Goal: Task Accomplishment & Management: Complete application form

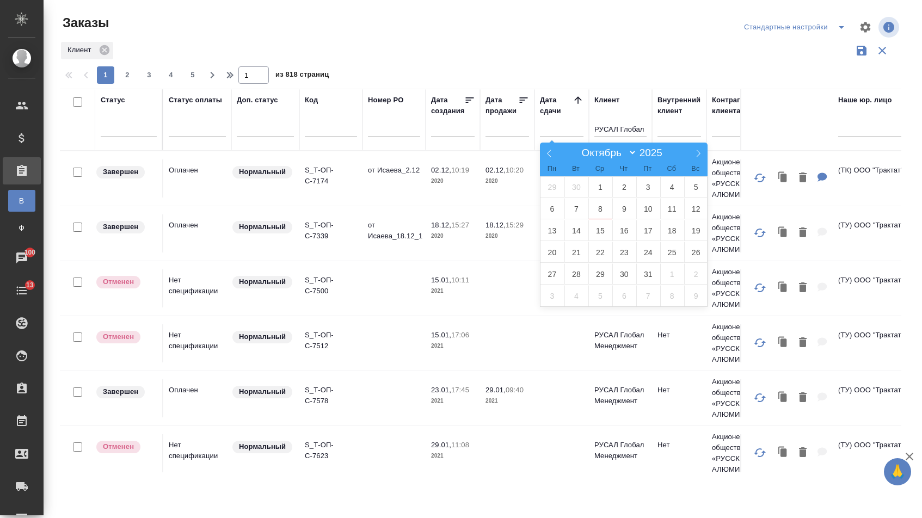
select select "9"
click at [626, 203] on span "9" at bounding box center [625, 208] width 24 height 21
type div "2025-10-08T21:00:00.000Z"
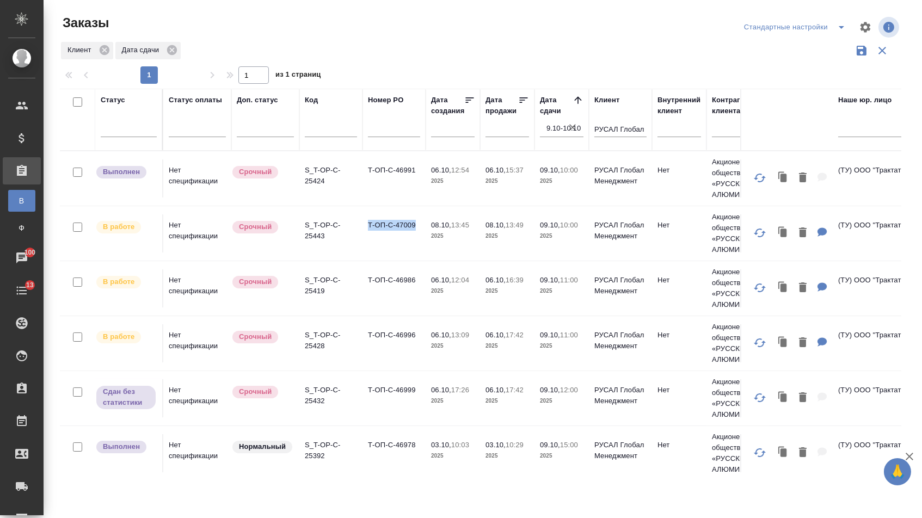
drag, startPoint x: 366, startPoint y: 230, endPoint x: 421, endPoint y: 228, distance: 55.6
click at [421, 228] on td "Т-ОП-С-47009" at bounding box center [394, 234] width 63 height 38
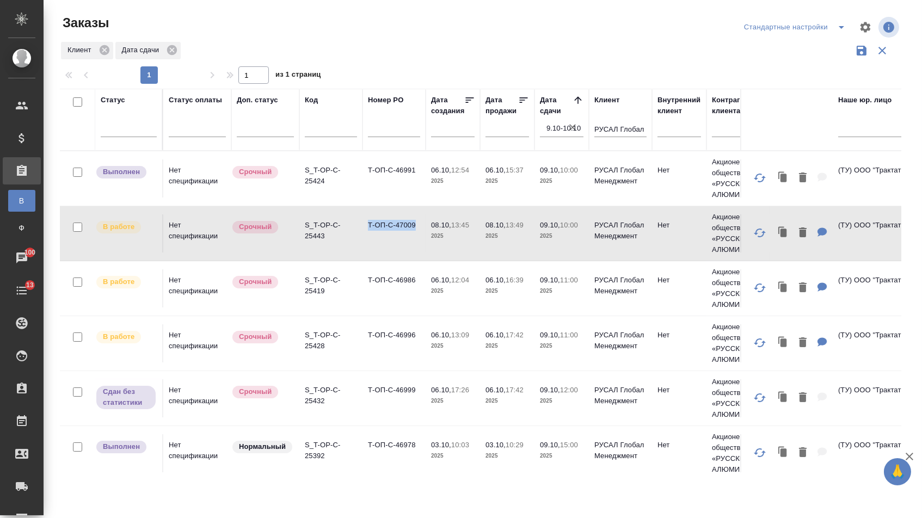
copy td "Т-ОП-С-47009"
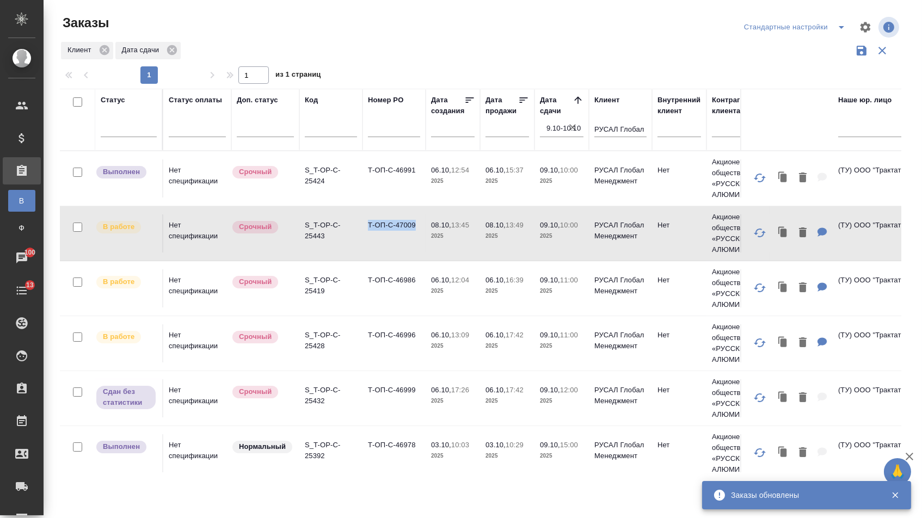
click at [350, 237] on p "S_T-OP-C-25443" at bounding box center [331, 231] width 52 height 22
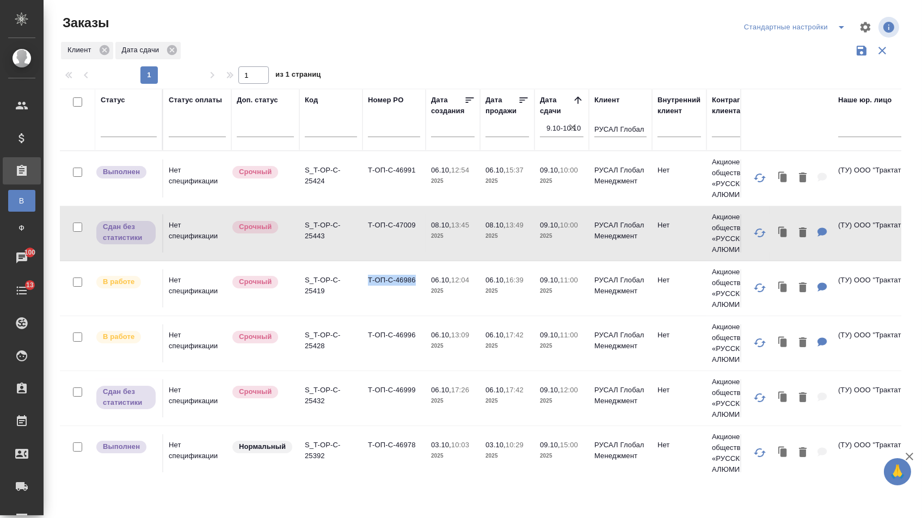
drag, startPoint x: 365, startPoint y: 287, endPoint x: 420, endPoint y: 288, distance: 55.0
click at [420, 288] on td "Т-ОП-С-46986" at bounding box center [394, 289] width 63 height 38
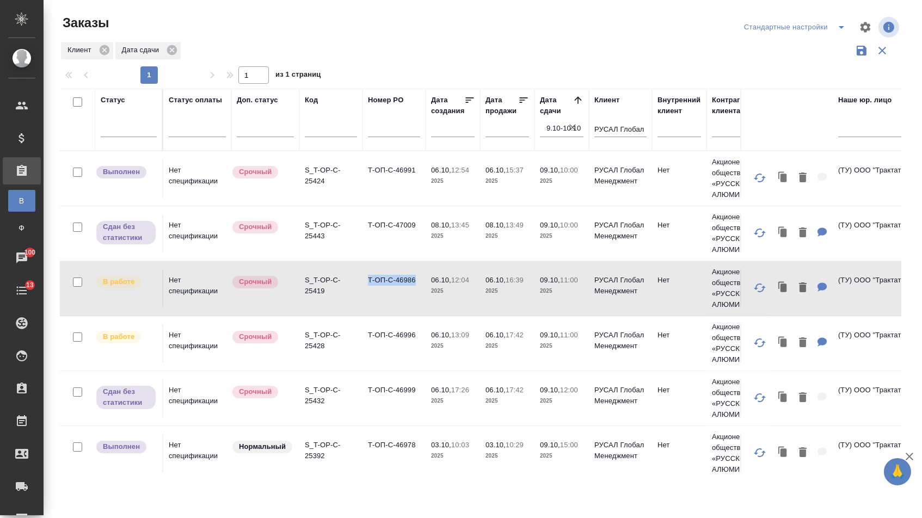
copy td "Т-ОП-С-46986"
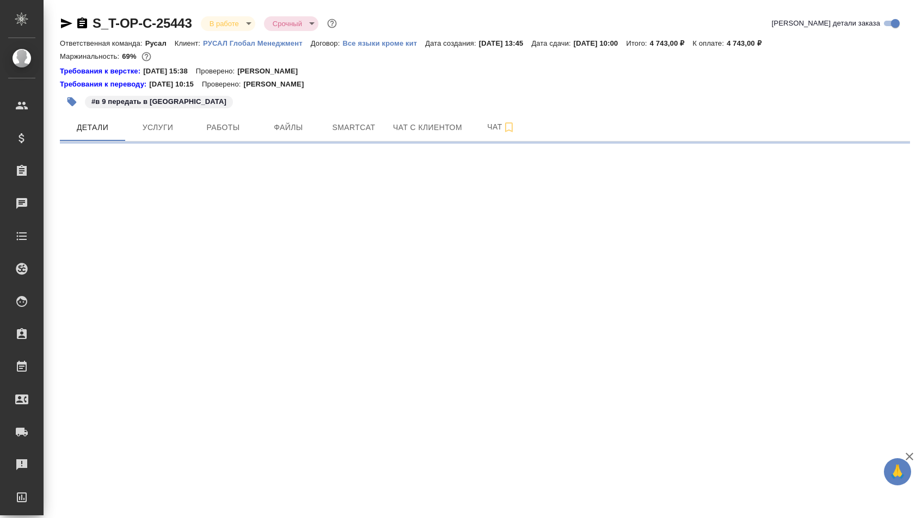
select select "RU"
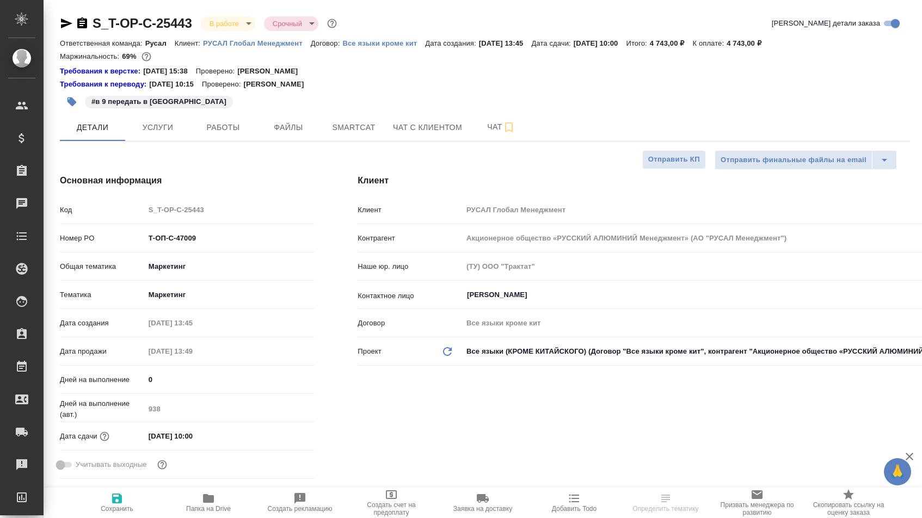
type input "[PERSON_NAME]"
type textarea "x"
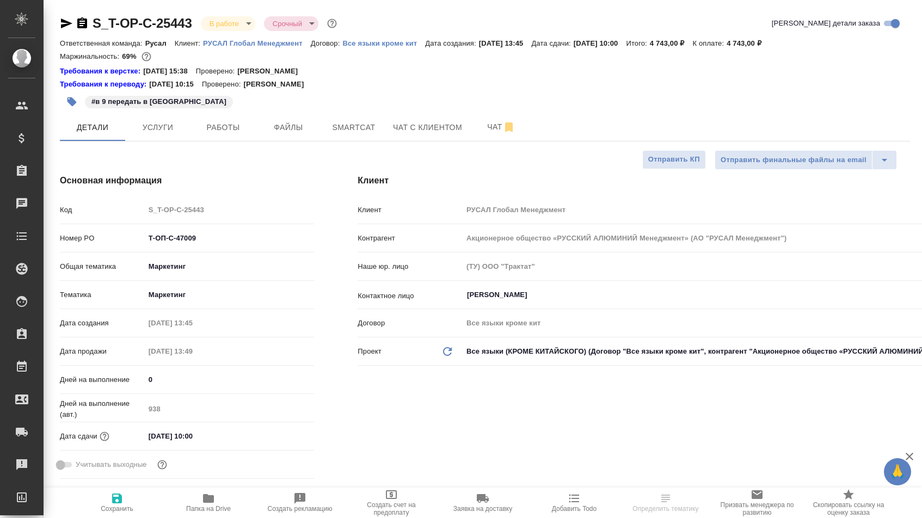
type textarea "x"
select select "RU"
type textarea "x"
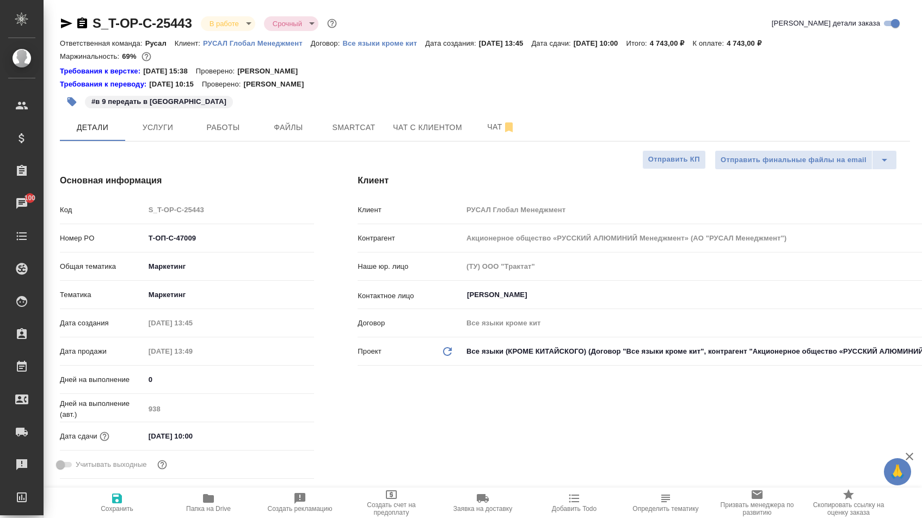
type textarea "x"
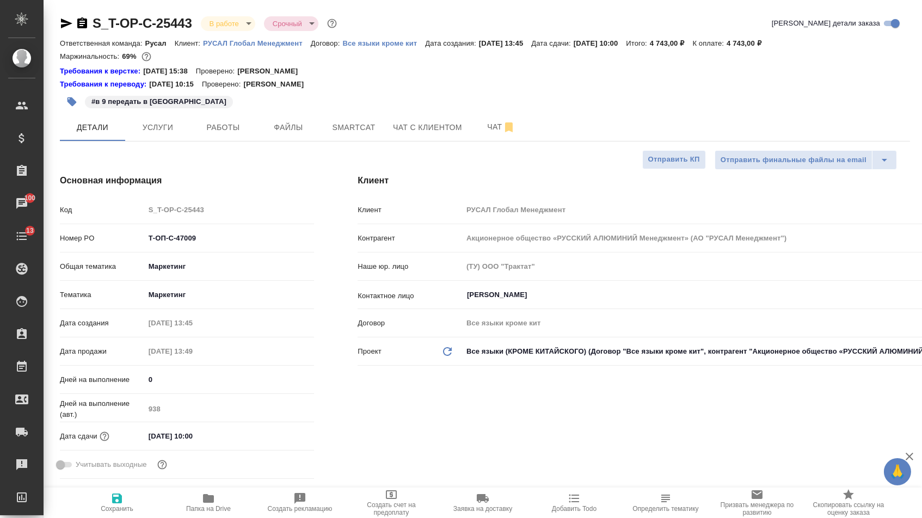
type textarea "x"
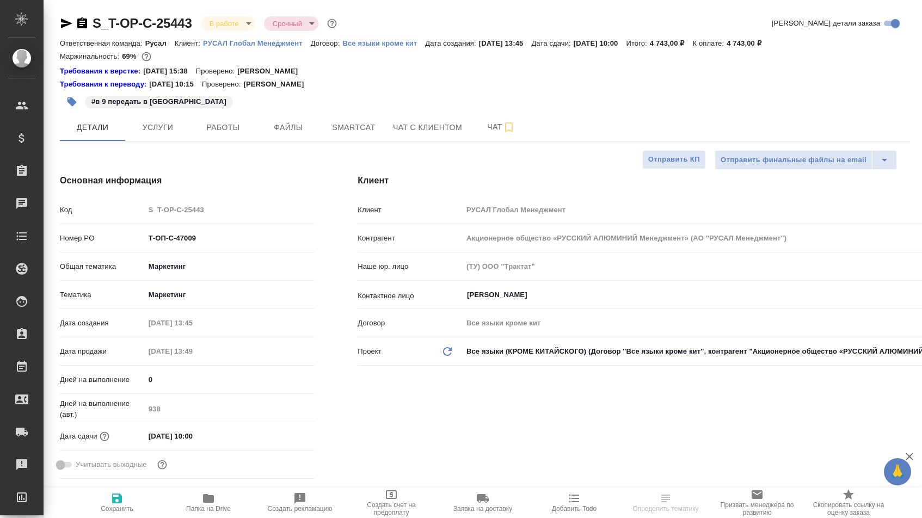
select select "RU"
type input "[PERSON_NAME]"
type textarea "x"
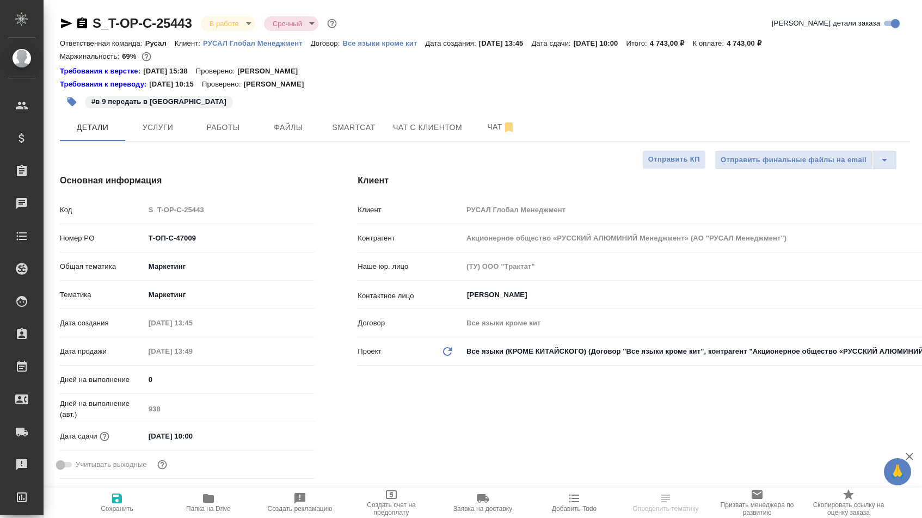
type textarea "x"
select select "RU"
type textarea "x"
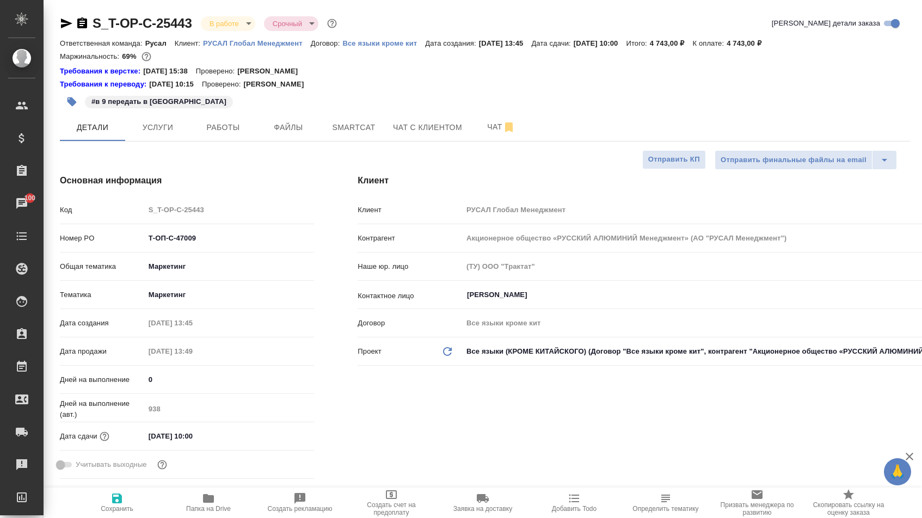
type textarea "x"
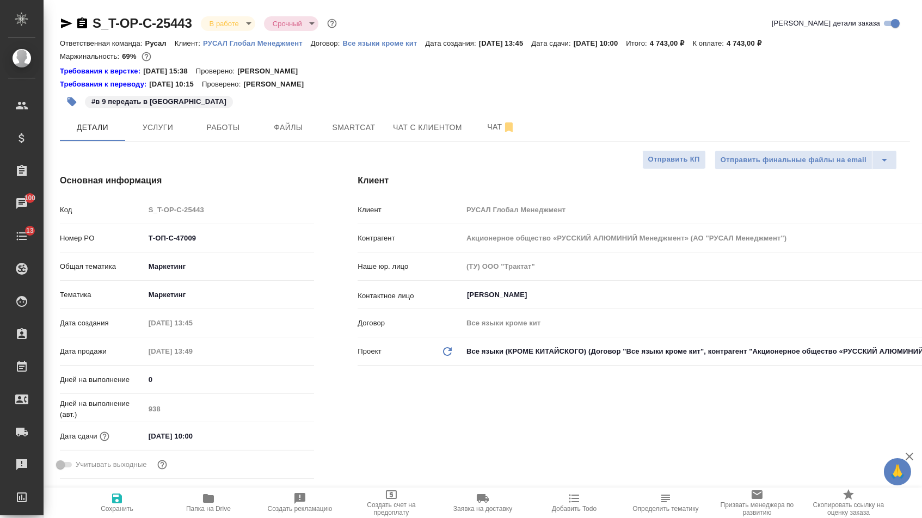
type textarea "x"
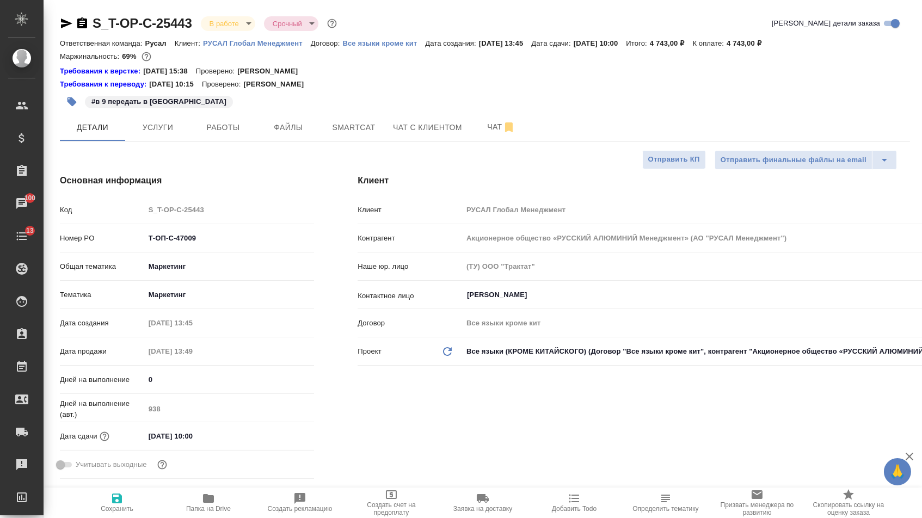
type textarea "x"
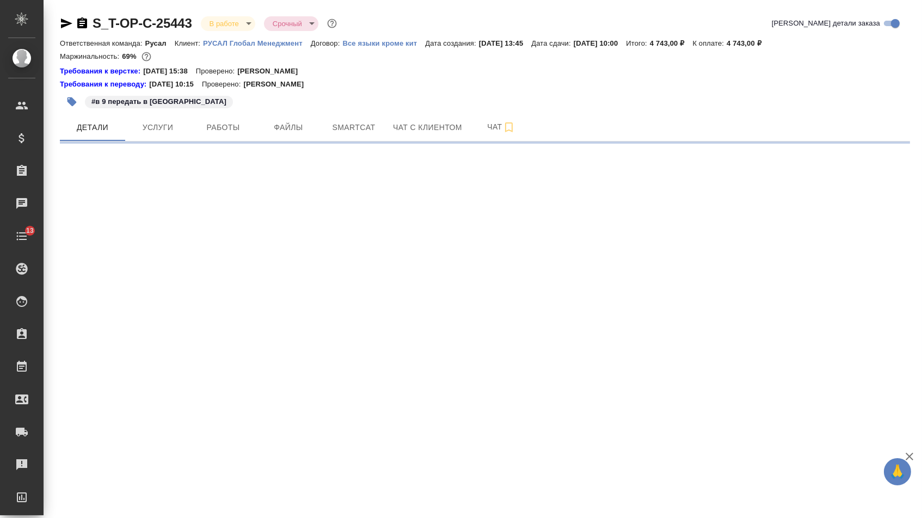
select select "RU"
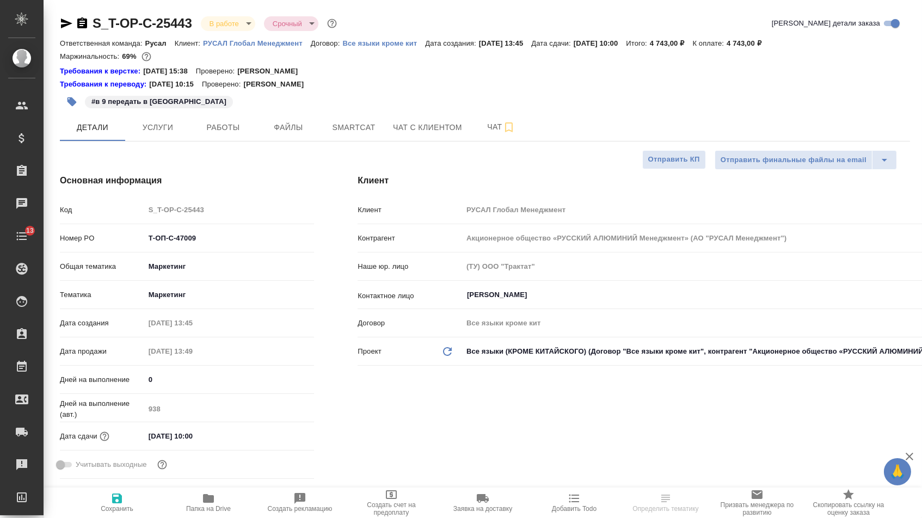
type textarea "x"
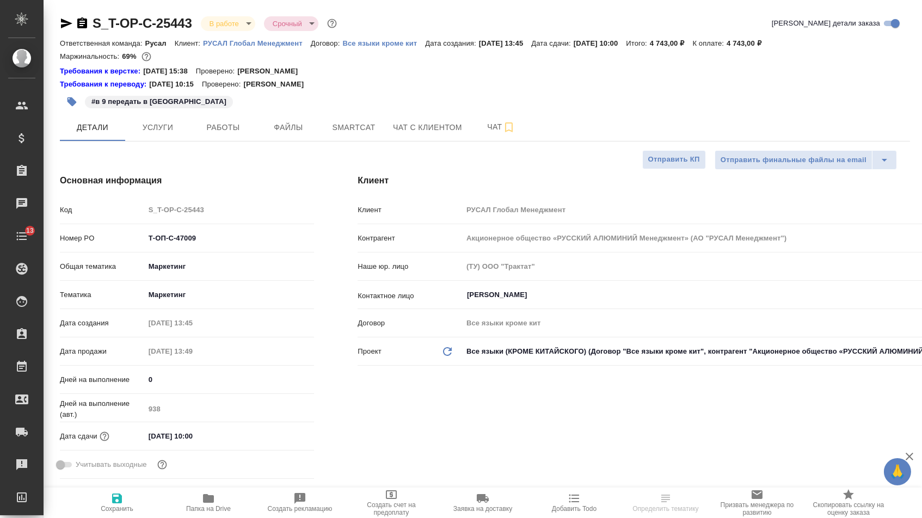
type textarea "x"
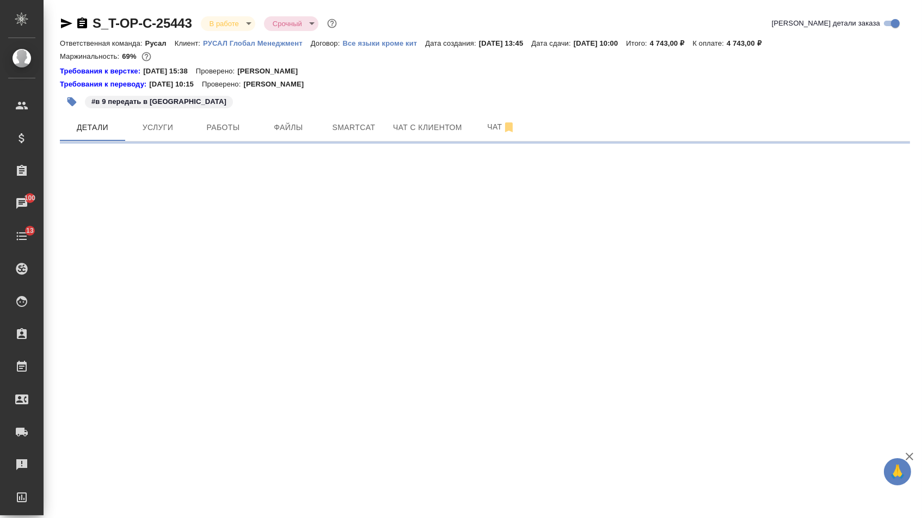
select select "RU"
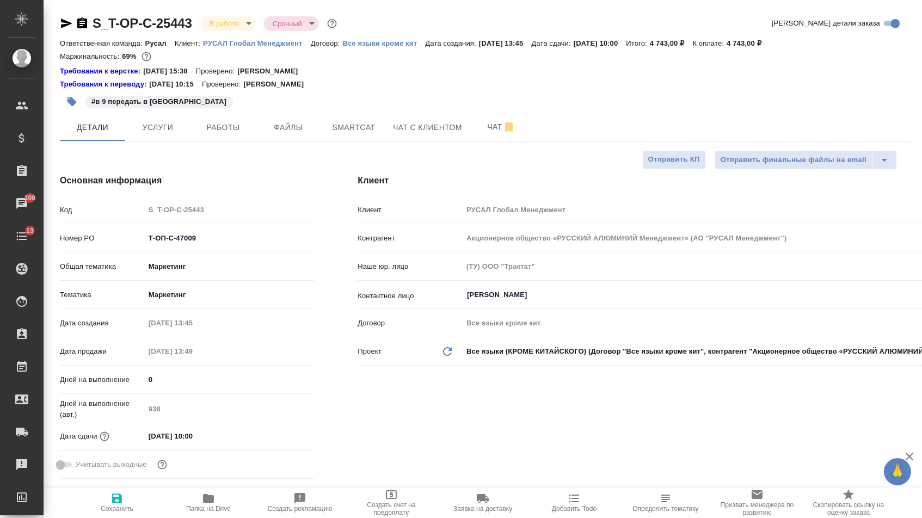
type textarea "x"
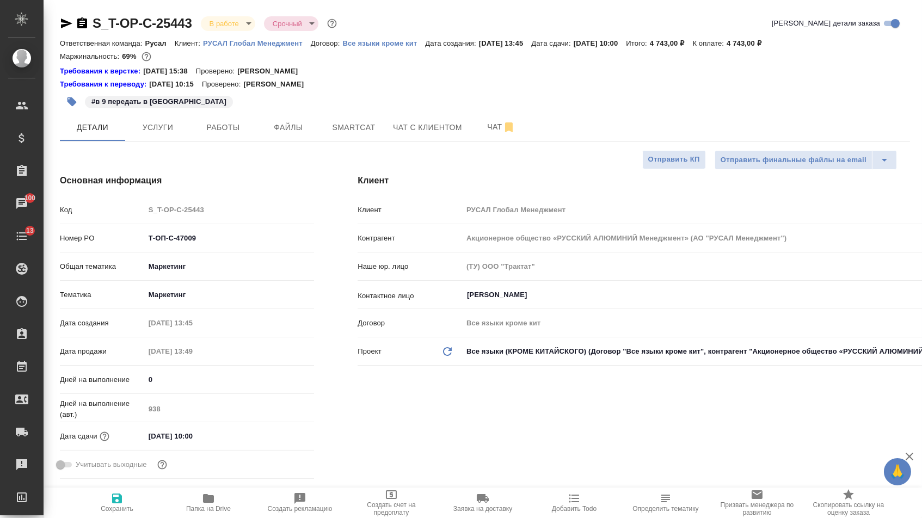
type textarea "x"
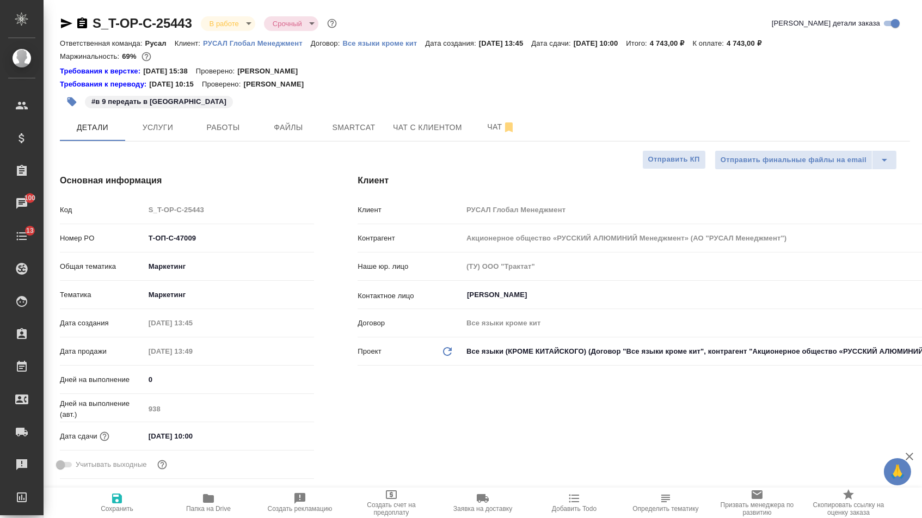
type textarea "x"
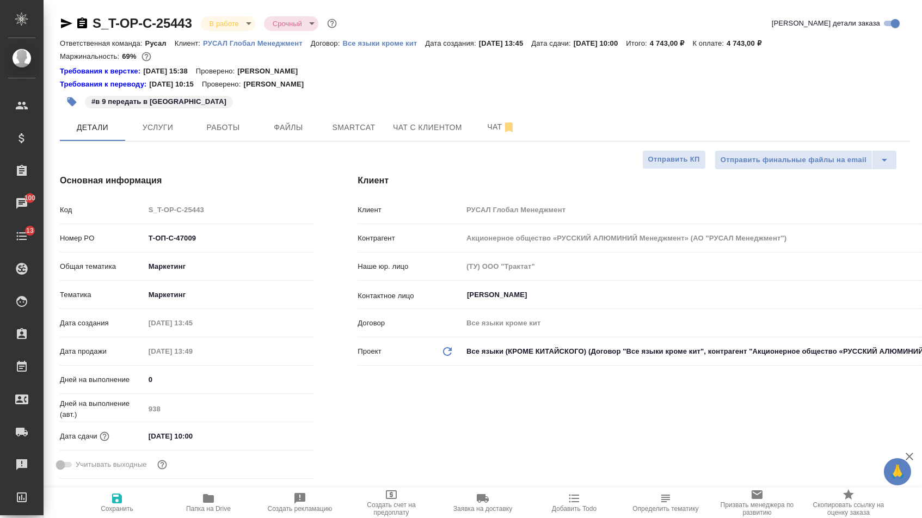
type textarea "x"
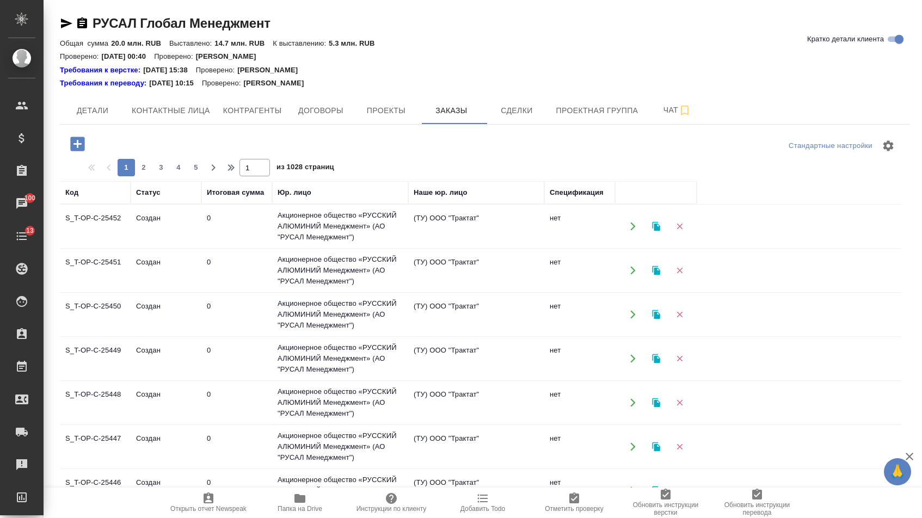
drag, startPoint x: 0, startPoint y: 0, endPoint x: 408, endPoint y: 251, distance: 478.9
click at [76, 149] on icon "button" at bounding box center [77, 144] width 14 height 14
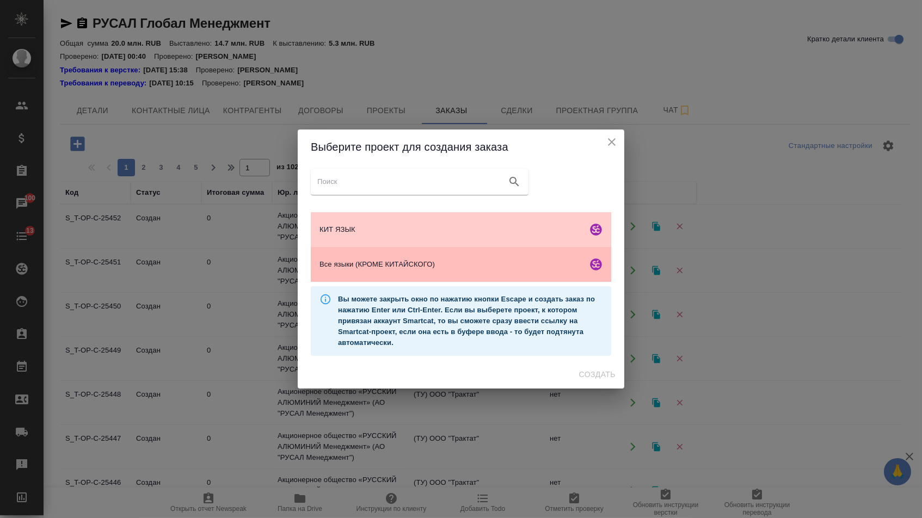
click at [412, 258] on div "Все языки (КРОМЕ КИТАЙСКОГО)" at bounding box center [461, 264] width 301 height 35
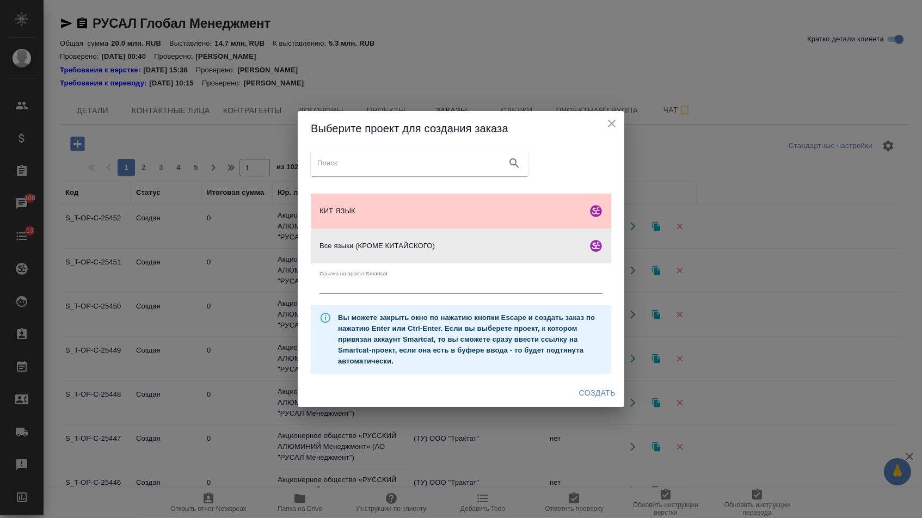
click at [595, 413] on div "Выберите проект для создания заказа КИТ ЯЗЫК Все языки (КРОМЕ КИТАЙСКОГО) Ссылк…" at bounding box center [461, 259] width 922 height 518
click at [595, 398] on span "Создать" at bounding box center [597, 394] width 36 height 14
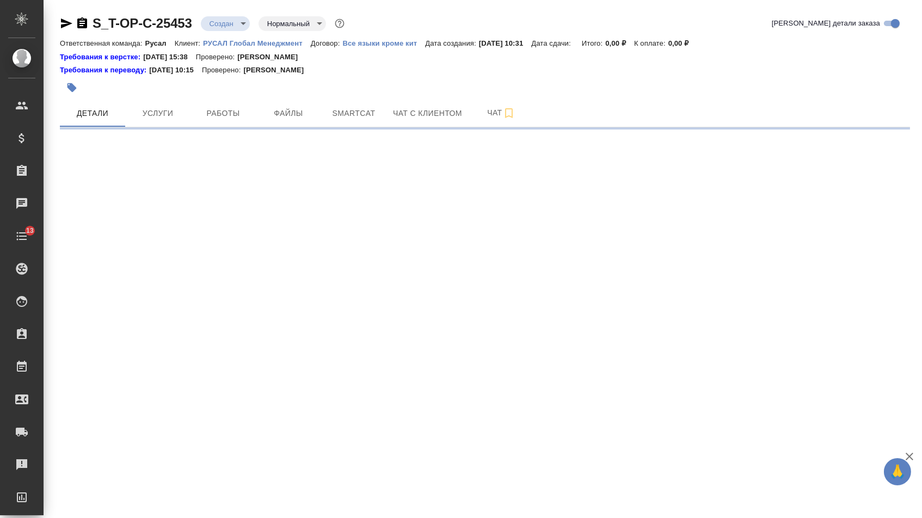
select select "RU"
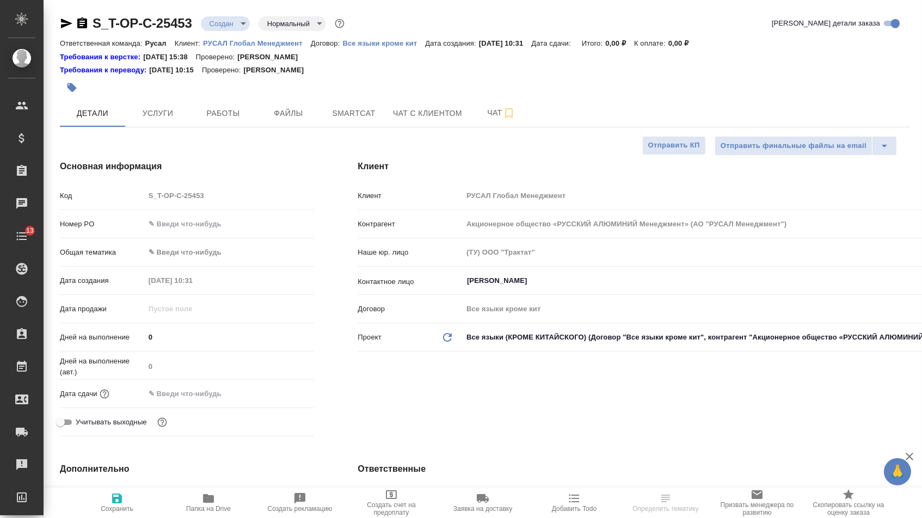
type textarea "x"
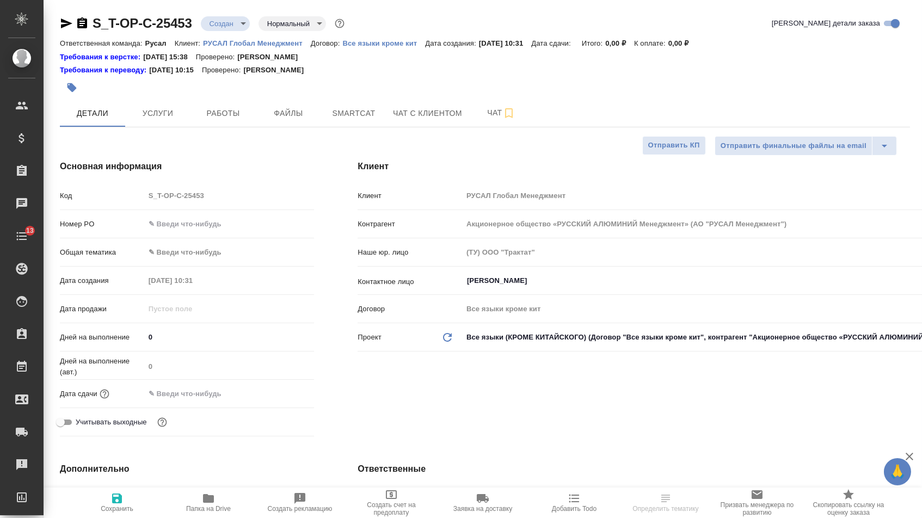
type textarea "x"
click at [206, 227] on input "text" at bounding box center [230, 224] width 170 height 16
paste input "Т-ОП-С-47055"
type input "Т-ОП-С-47055"
type textarea "x"
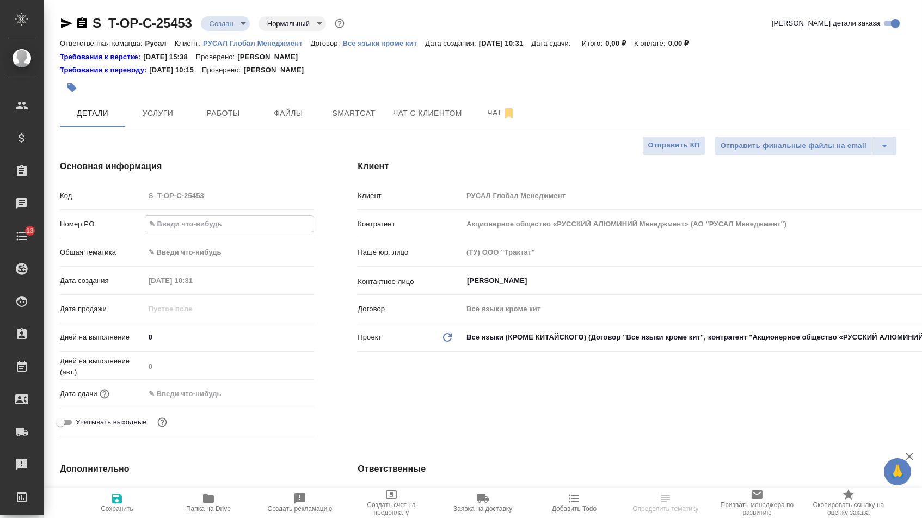
type textarea "x"
type input "Т-ОП-С-47055"
click at [222, 408] on div "Дата сдачи" at bounding box center [187, 398] width 254 height 28
click at [223, 402] on input "text" at bounding box center [192, 394] width 95 height 16
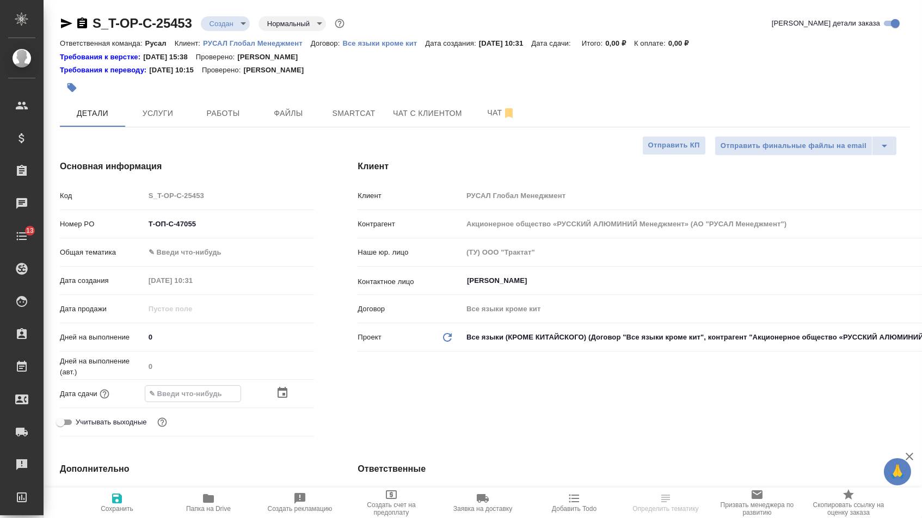
click at [282, 400] on icon "button" at bounding box center [282, 393] width 13 height 13
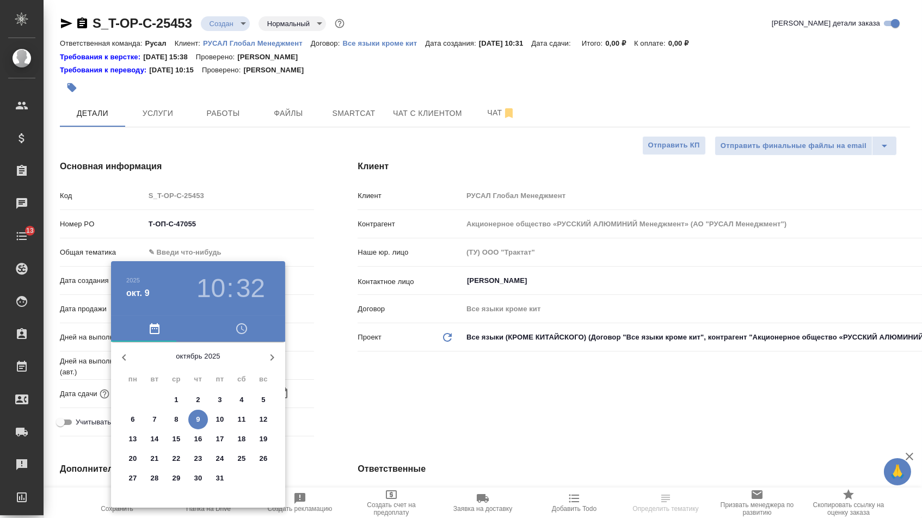
click at [201, 423] on span "9" at bounding box center [198, 419] width 20 height 11
type input "09.10.2025 10:32"
type textarea "x"
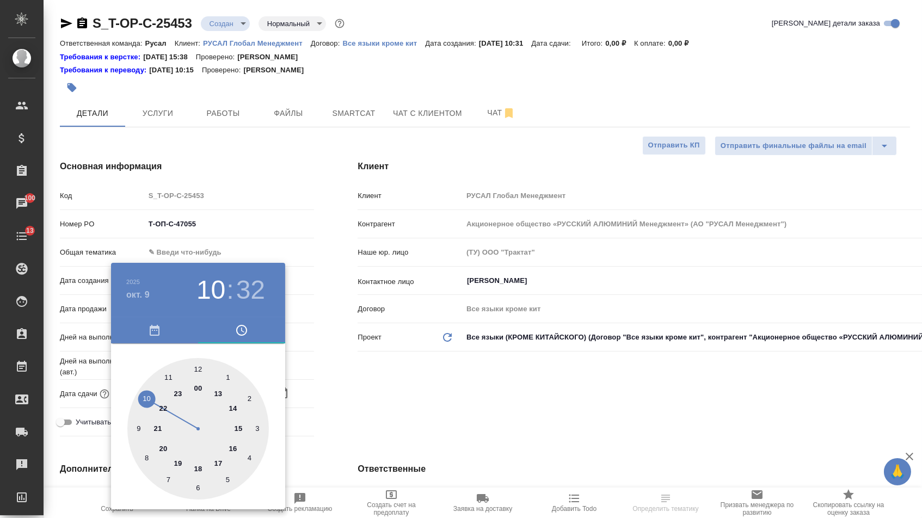
type input "09.10.2025 15:32"
type textarea "x"
click at [236, 430] on div at bounding box center [198, 429] width 142 height 142
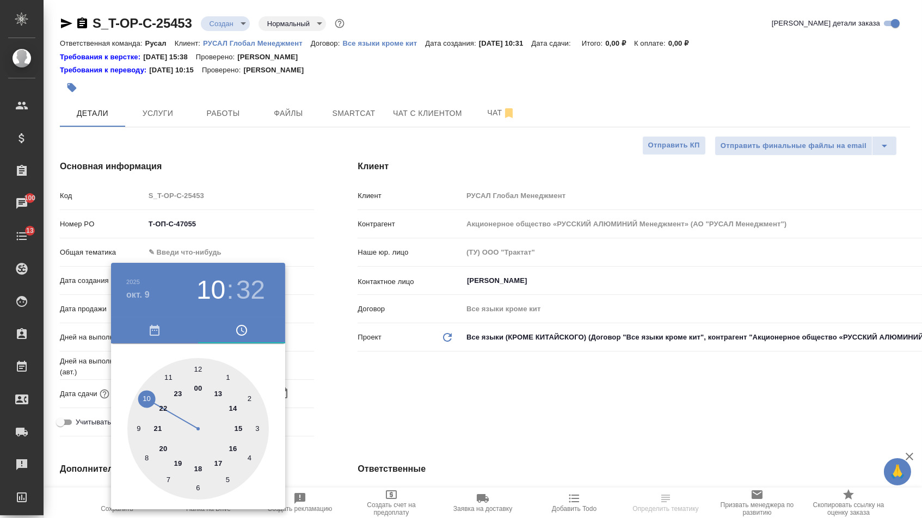
type textarea "x"
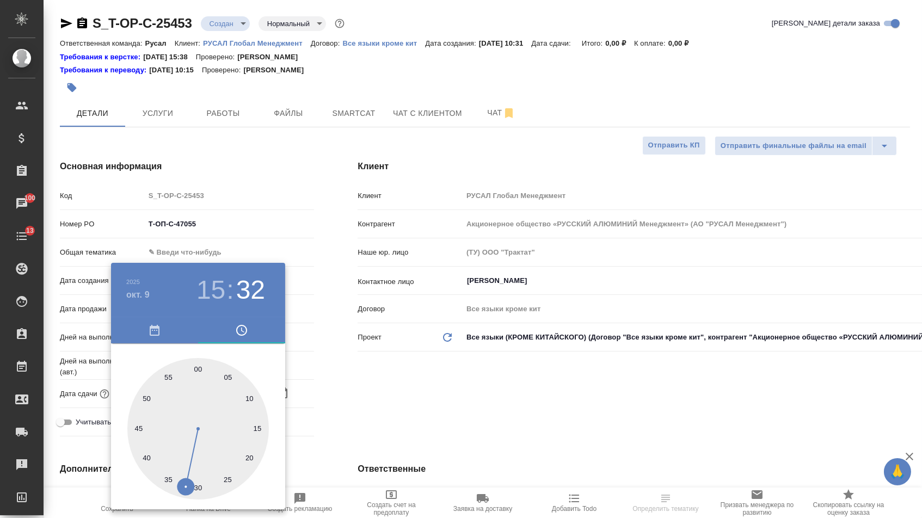
type textarea "x"
type input "09.10.2025 15:30"
click at [197, 488] on div at bounding box center [198, 429] width 142 height 142
type textarea "x"
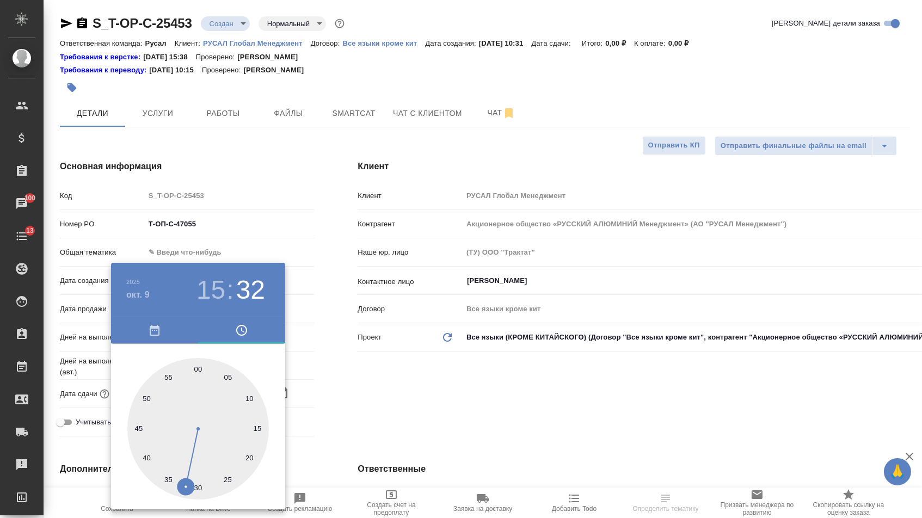
type textarea "x"
click at [342, 407] on div at bounding box center [461, 259] width 922 height 518
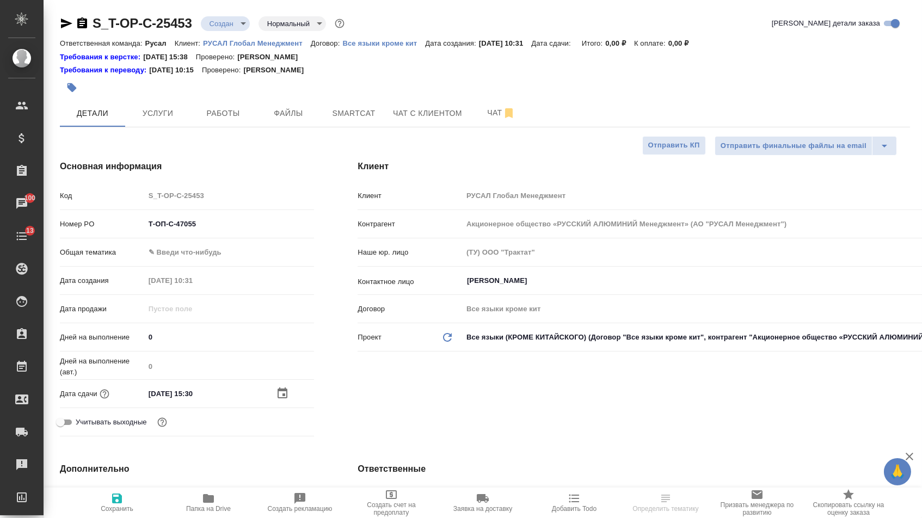
type textarea "x"
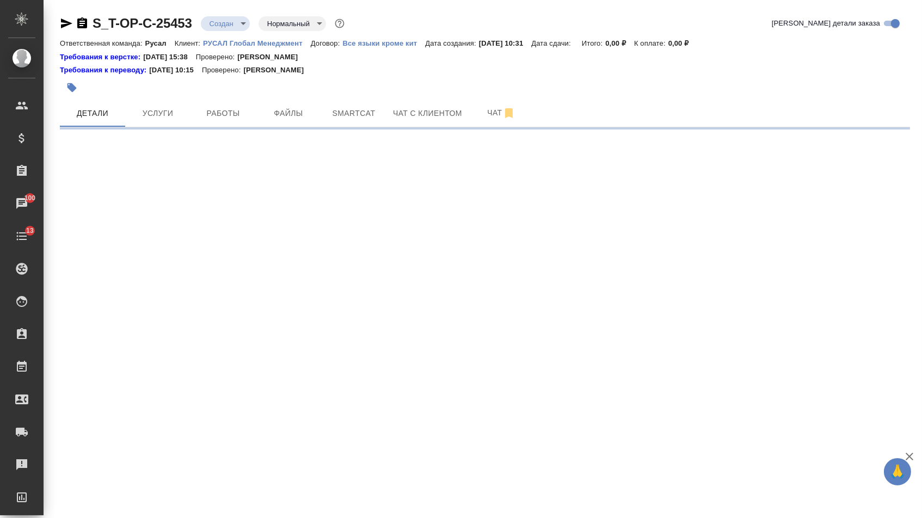
select select "RU"
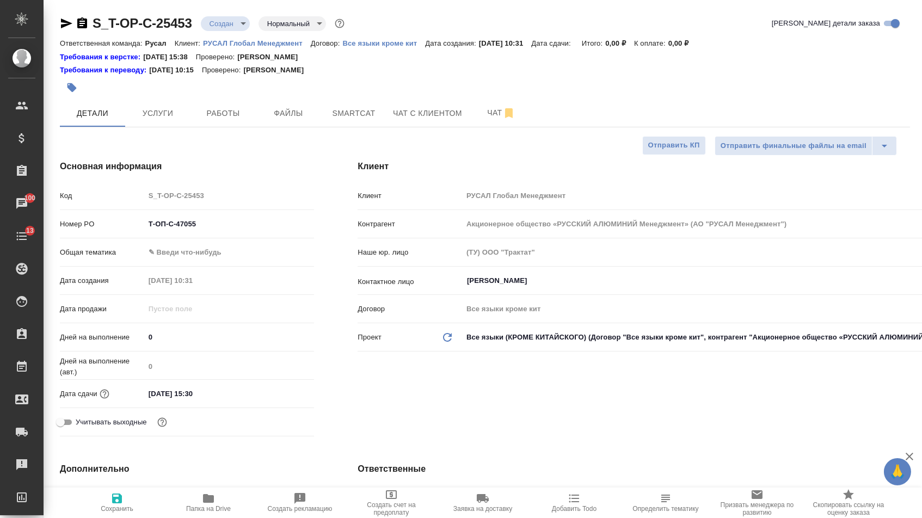
type textarea "x"
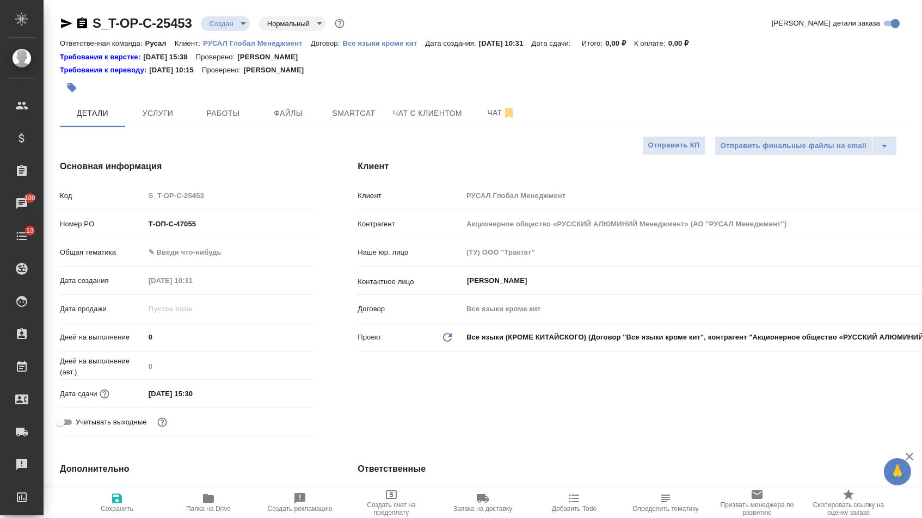
type textarea "x"
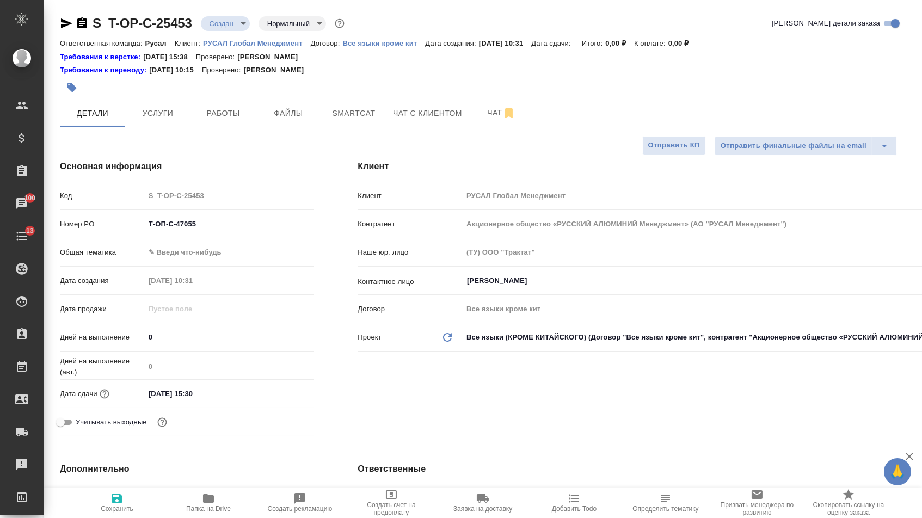
type textarea "x"
click at [222, 247] on body "🙏 .cls-1 fill:#fff; AWATERA Menshikova Aleksandra Клиенты Спецификации Заказы 1…" at bounding box center [461, 259] width 922 height 518
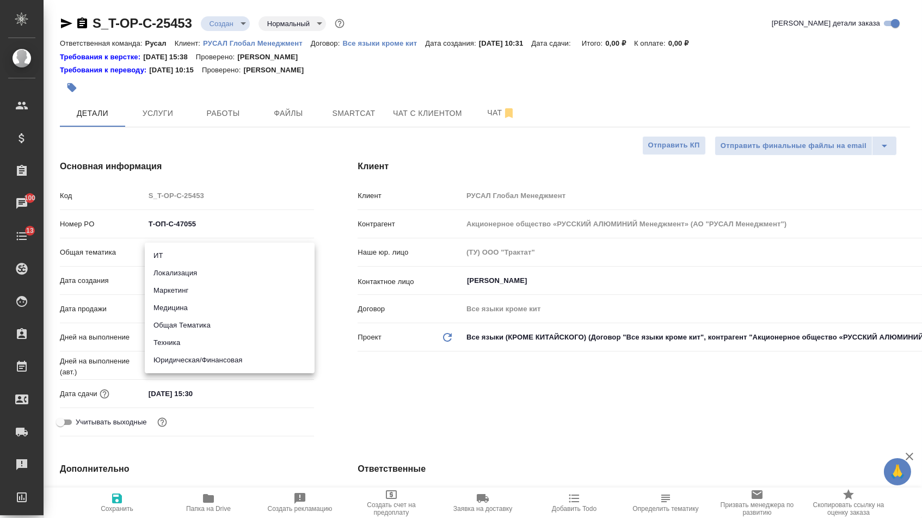
click at [192, 343] on li "Техника" at bounding box center [230, 342] width 170 height 17
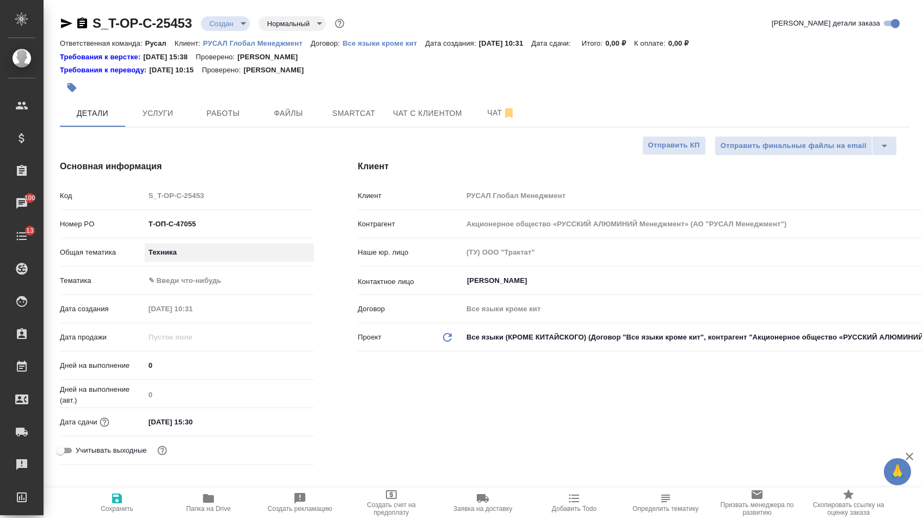
type input "tech"
type textarea "x"
click at [195, 280] on body "🙏 .cls-1 fill:#fff; AWATERA Menshikova Aleksandra Клиенты Спецификации Заказы 1…" at bounding box center [461, 259] width 922 height 518
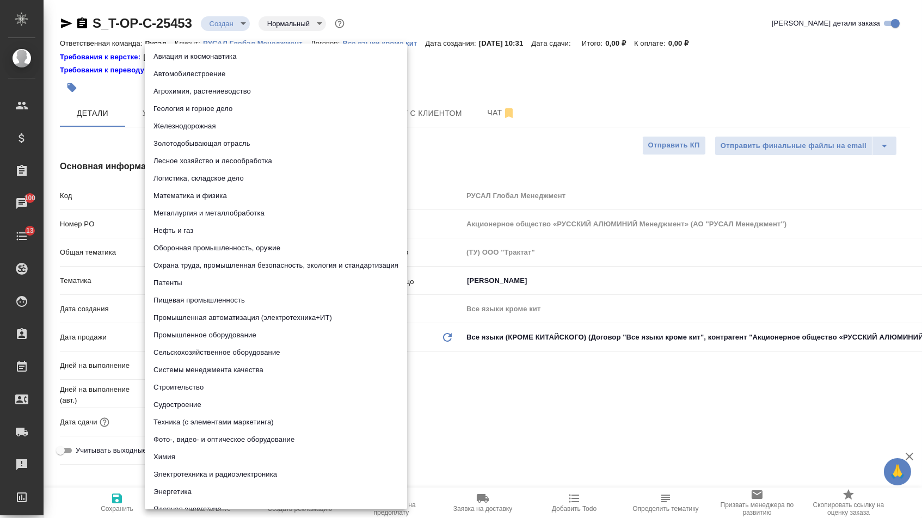
click at [198, 215] on li "Металлургия и металлобработка" at bounding box center [276, 213] width 262 height 17
type textarea "x"
type input "60014e23f7d9dc5f480a3cf8"
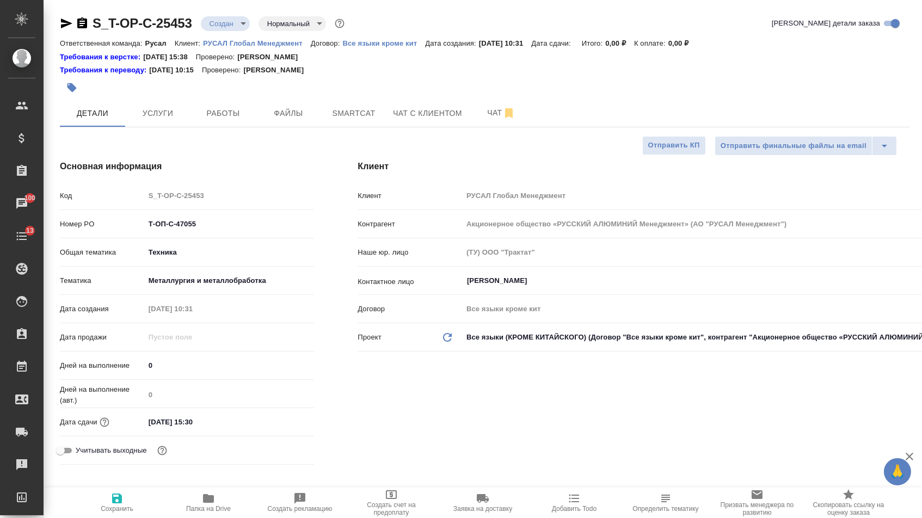
click at [117, 518] on button "Сохранить" at bounding box center [116, 503] width 91 height 30
type textarea "x"
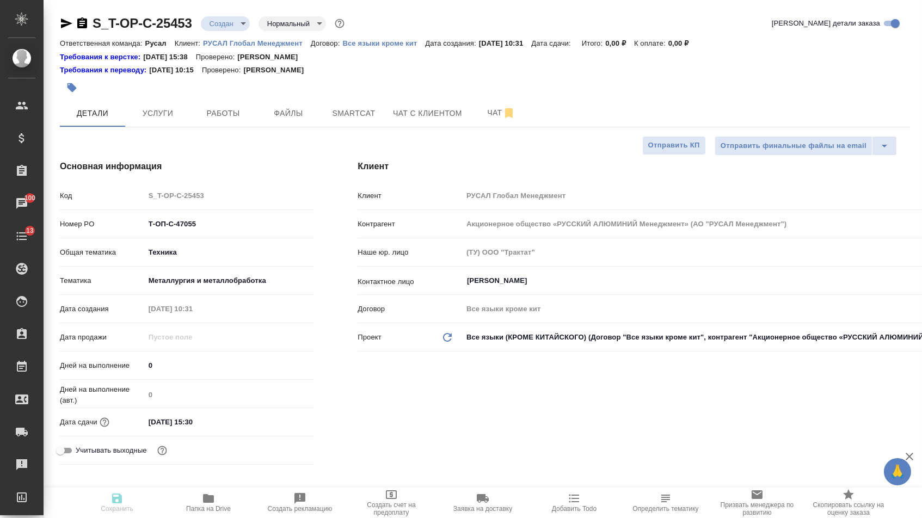
type textarea "x"
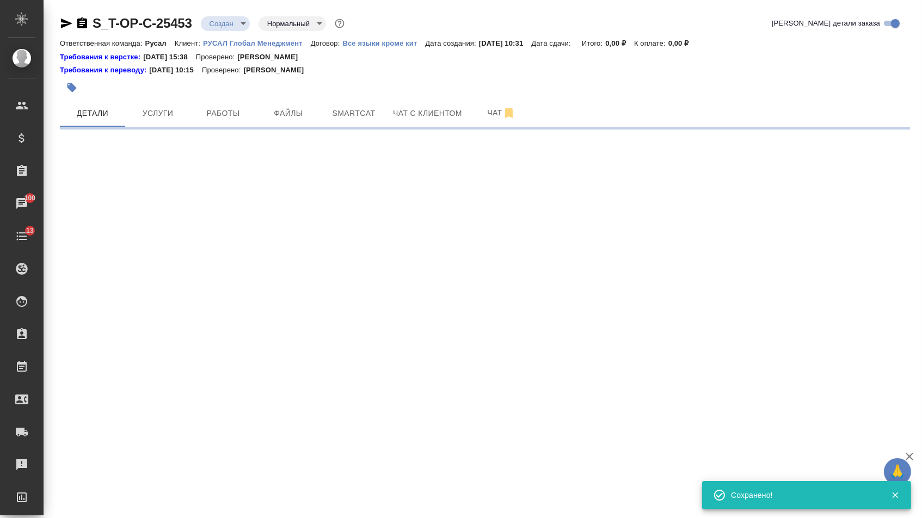
select select "RU"
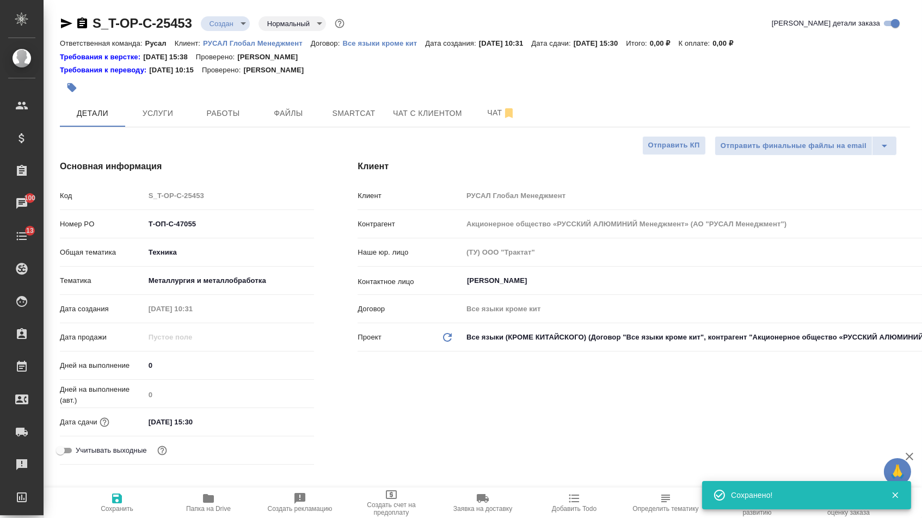
type textarea "x"
click at [295, 112] on span "Файлы" at bounding box center [288, 114] width 52 height 14
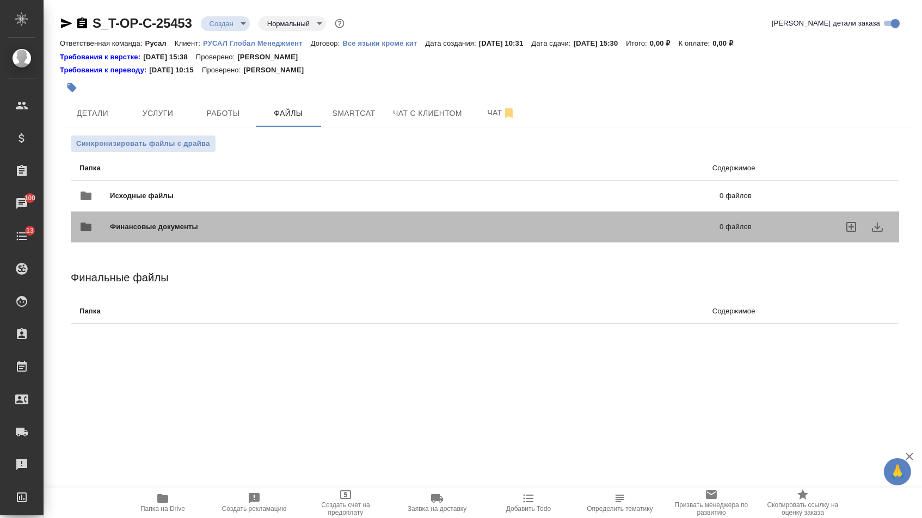
click at [168, 209] on div "Финансовые документы 0 файлов" at bounding box center [416, 227] width 694 height 48
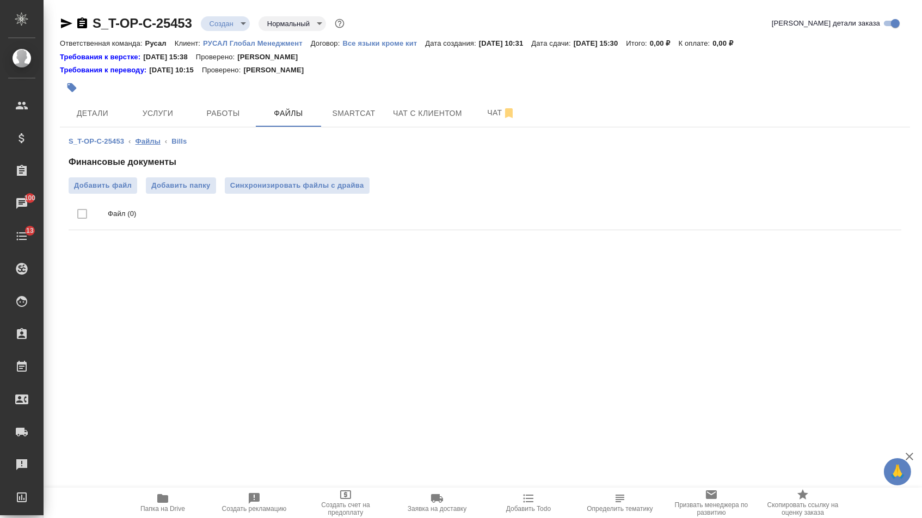
click at [150, 140] on link "Файлы" at bounding box center [148, 141] width 25 height 8
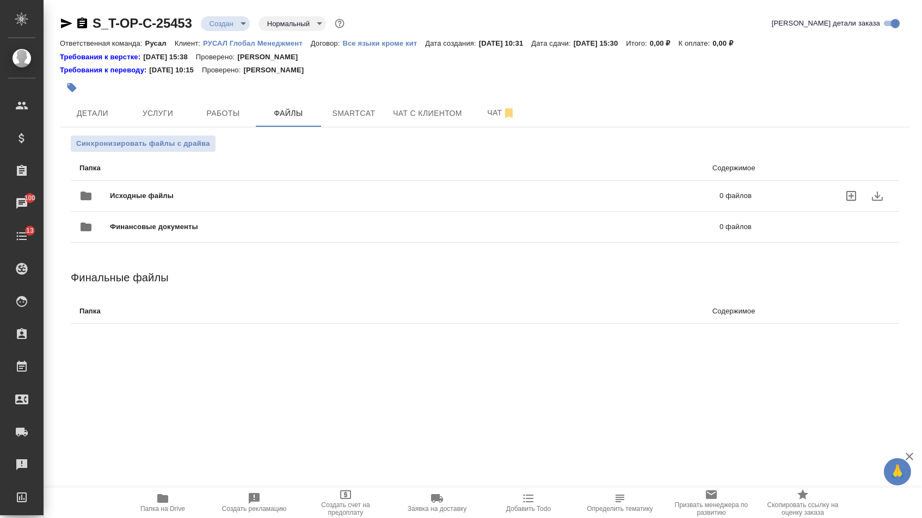
click at [150, 192] on div "Исходные файлы 0 файлов" at bounding box center [416, 196] width 672 height 26
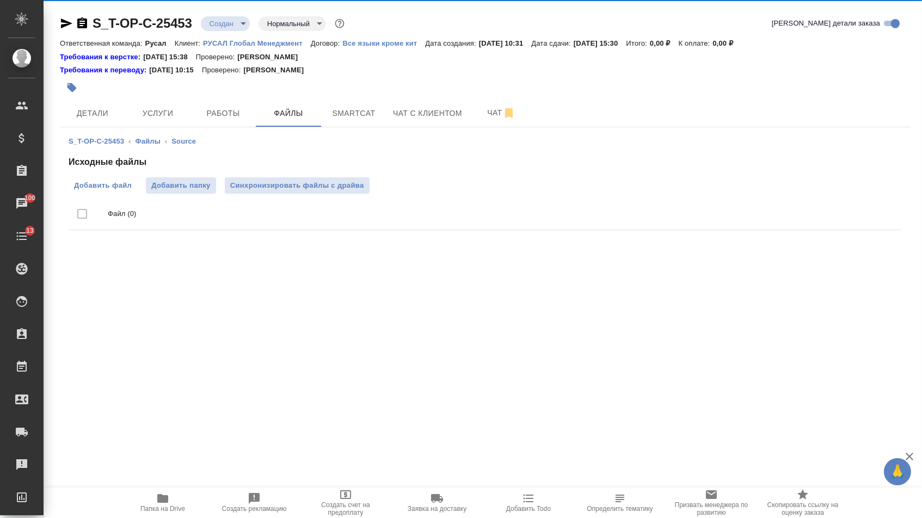
click at [113, 182] on span "Добавить файл" at bounding box center [103, 185] width 58 height 11
click at [0, 0] on input "Добавить файл" at bounding box center [0, 0] width 0 height 0
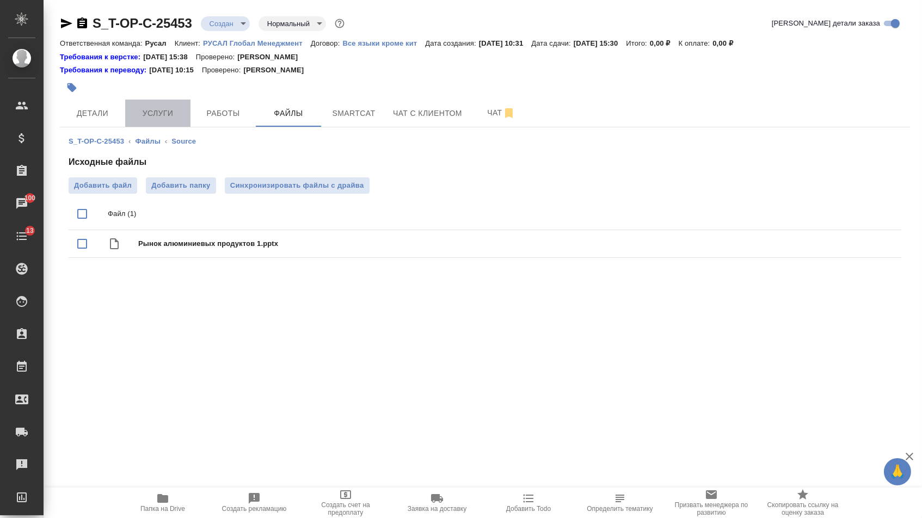
click at [164, 106] on button "Услуги" at bounding box center [157, 113] width 65 height 27
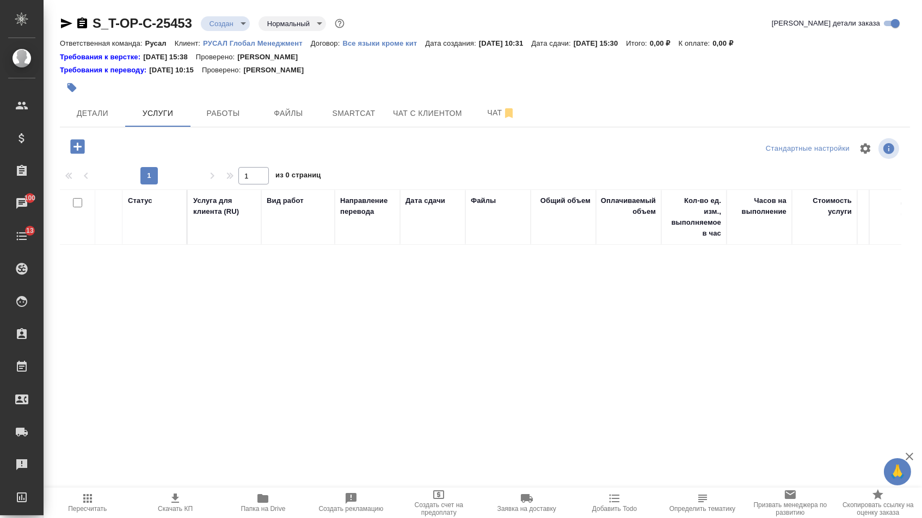
click at [81, 151] on icon "button" at bounding box center [77, 146] width 14 height 14
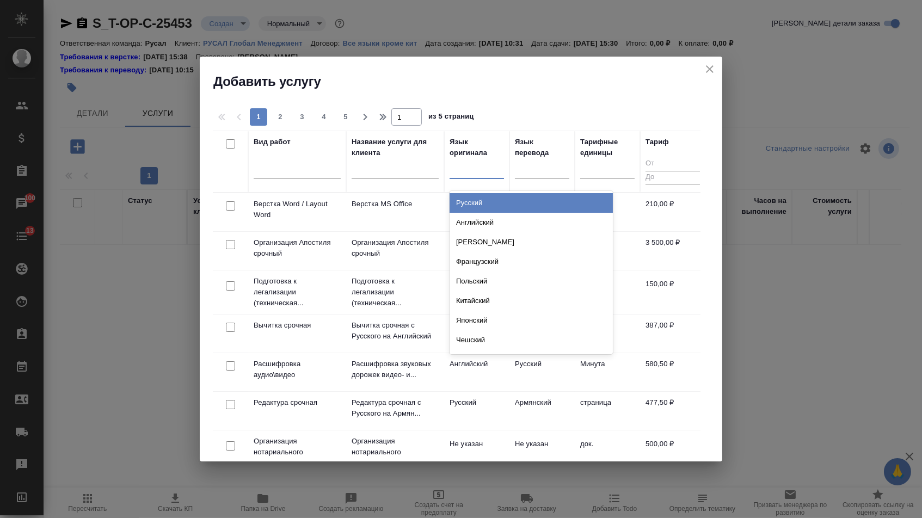
drag, startPoint x: 474, startPoint y: 169, endPoint x: 474, endPoint y: 193, distance: 24.5
click at [474, 169] on div at bounding box center [477, 168] width 54 height 16
click at [474, 197] on div "Русский" at bounding box center [531, 203] width 163 height 20
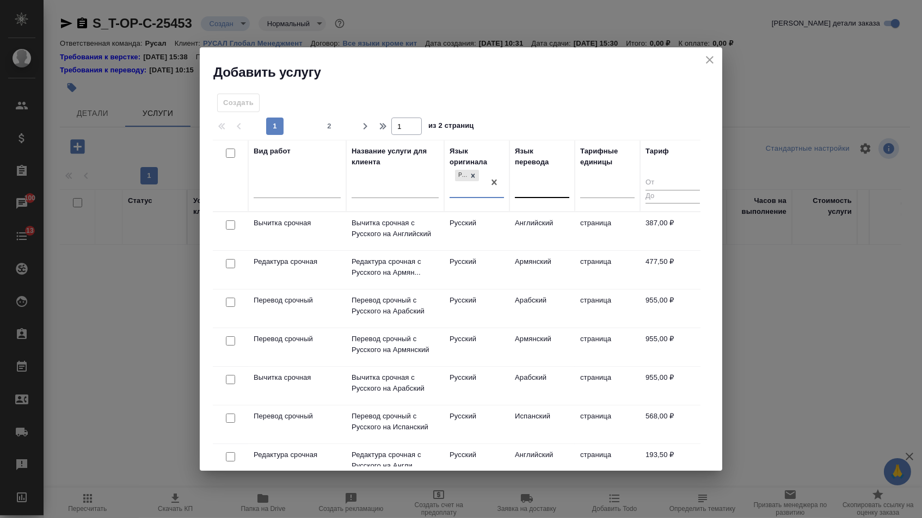
click at [534, 184] on div at bounding box center [542, 188] width 54 height 16
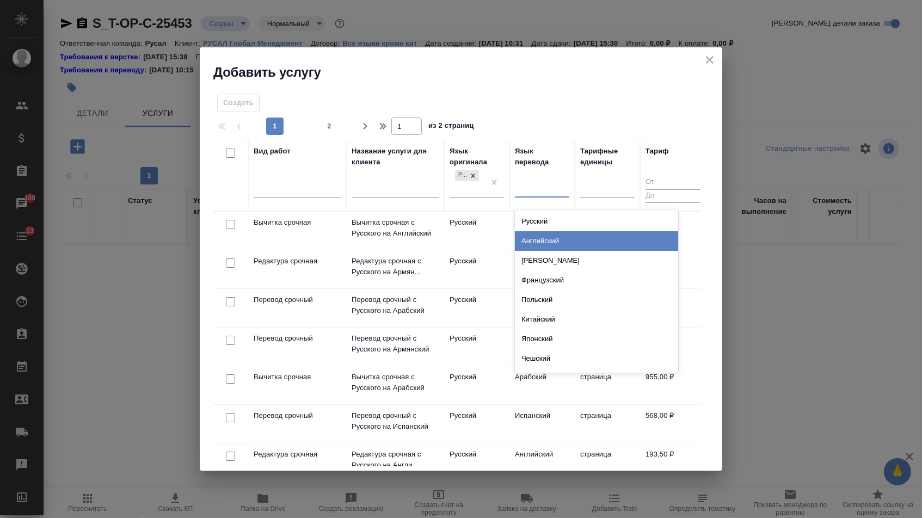
click at [534, 242] on div "Английский" at bounding box center [596, 241] width 163 height 20
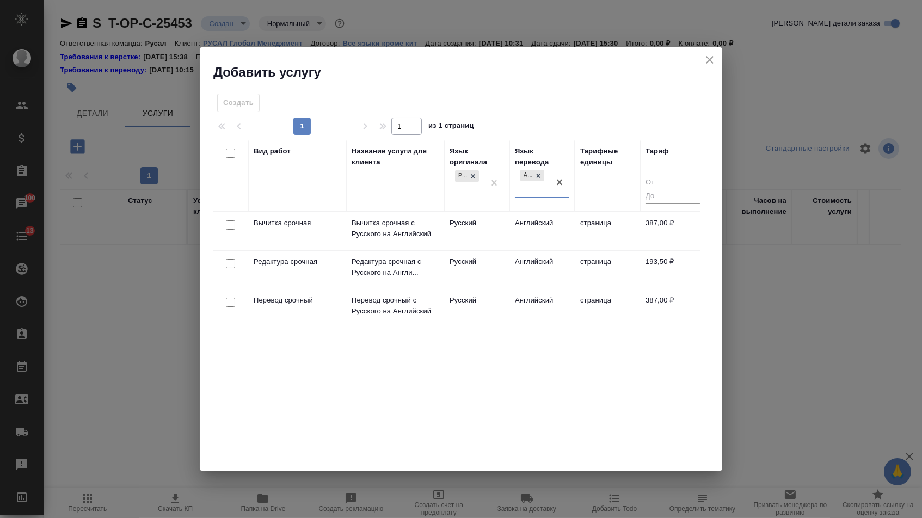
click at [228, 305] on input "checkbox" at bounding box center [230, 302] width 9 height 9
checkbox input "true"
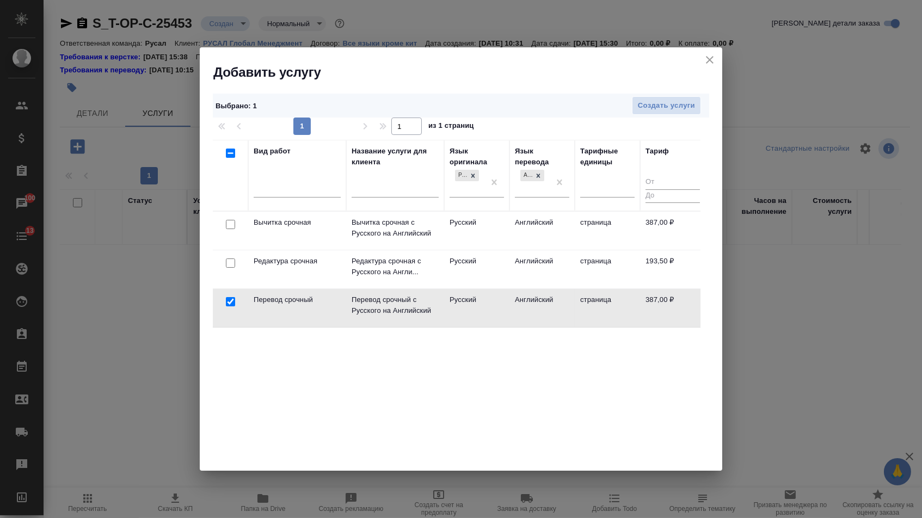
click at [228, 259] on input "checkbox" at bounding box center [230, 263] width 9 height 9
checkbox input "true"
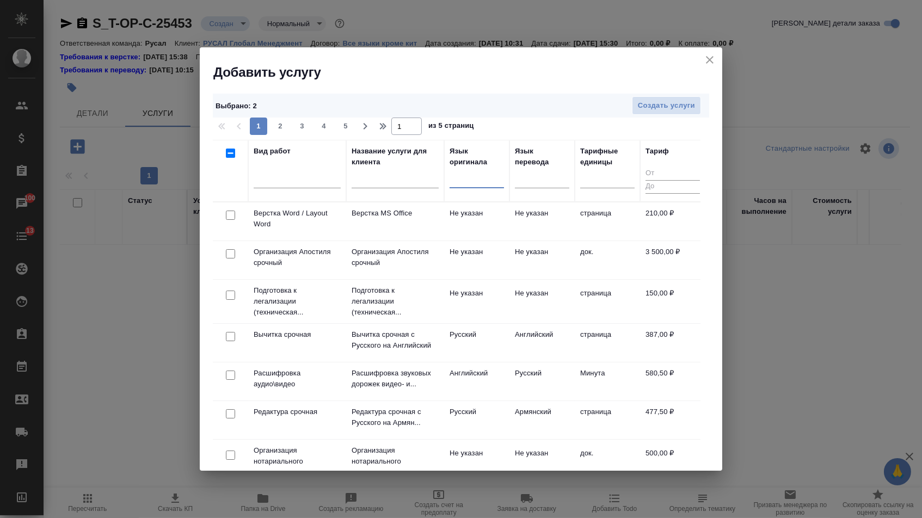
click at [223, 217] on div at bounding box center [230, 215] width 25 height 15
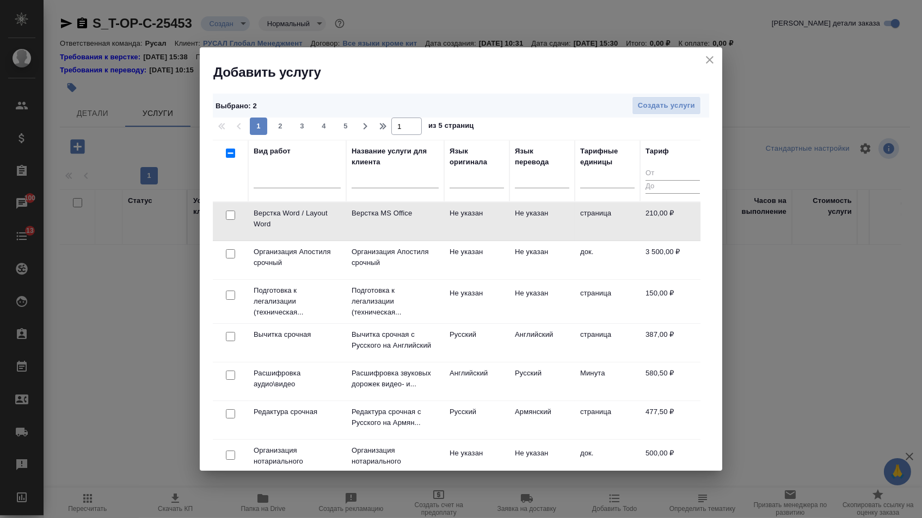
click at [222, 216] on div at bounding box center [230, 215] width 25 height 15
click at [234, 217] on input "checkbox" at bounding box center [230, 215] width 9 height 9
checkbox input "true"
click at [689, 108] on span "Создать услуги" at bounding box center [666, 106] width 57 height 13
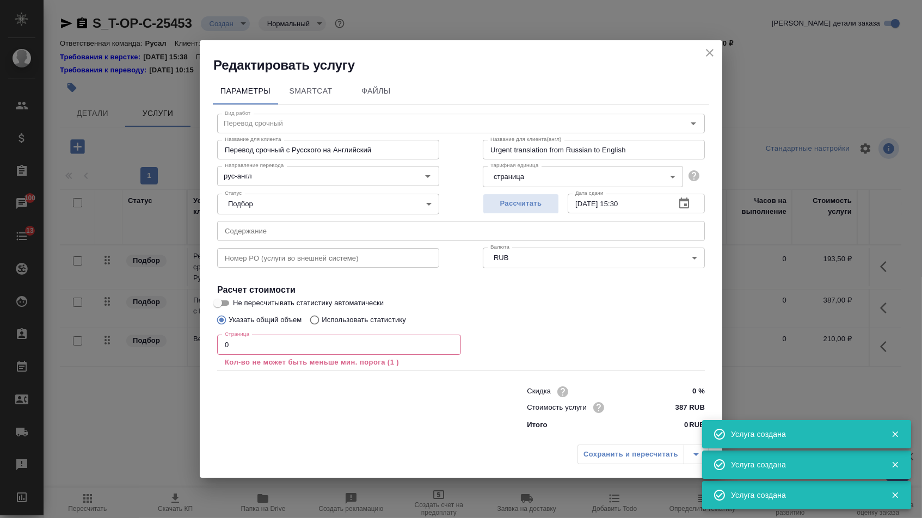
type input "Перевод срочный"
type input "Перевод срочный с Русского на Английский"
type input "Urgent translation from Russian to English"
type input "рус-англ"
type input "387 RUB"
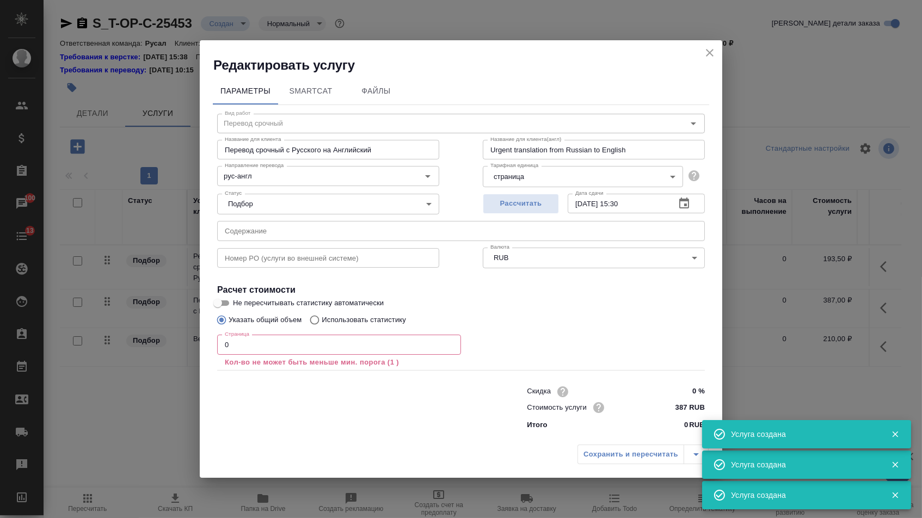
click at [383, 227] on input "text" at bounding box center [461, 231] width 488 height 20
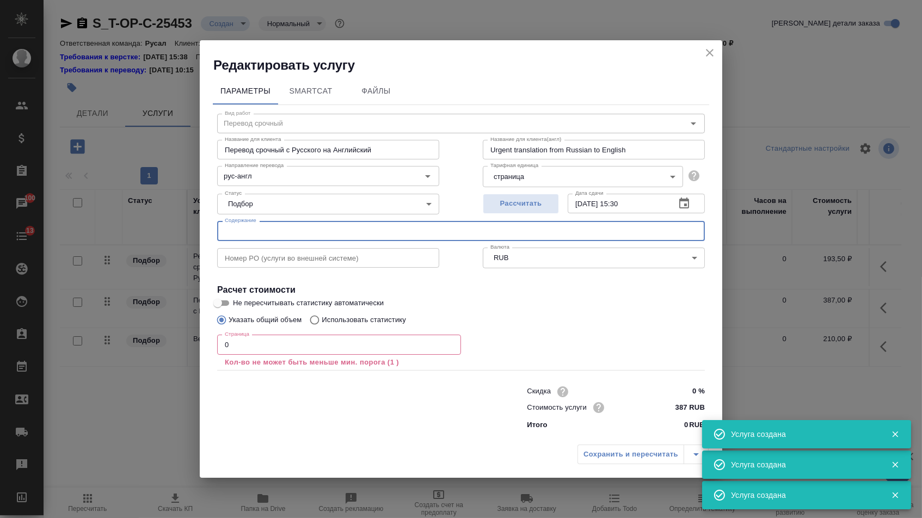
click at [364, 230] on input "text" at bounding box center [461, 231] width 488 height 20
paste input "Рынок алюминиевых продуктов 1"
type input "Рынок алюминиевых продуктов 1"
click at [308, 339] on input "0" at bounding box center [339, 345] width 244 height 20
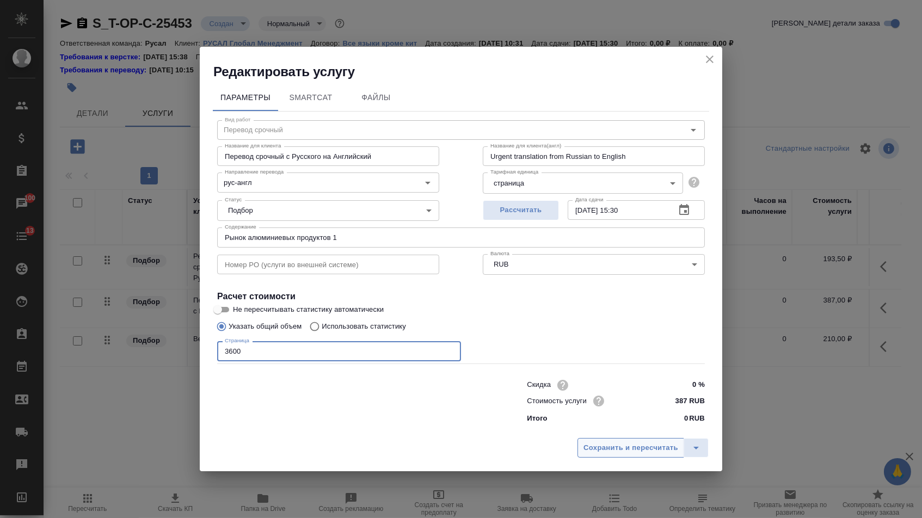
type input "3600"
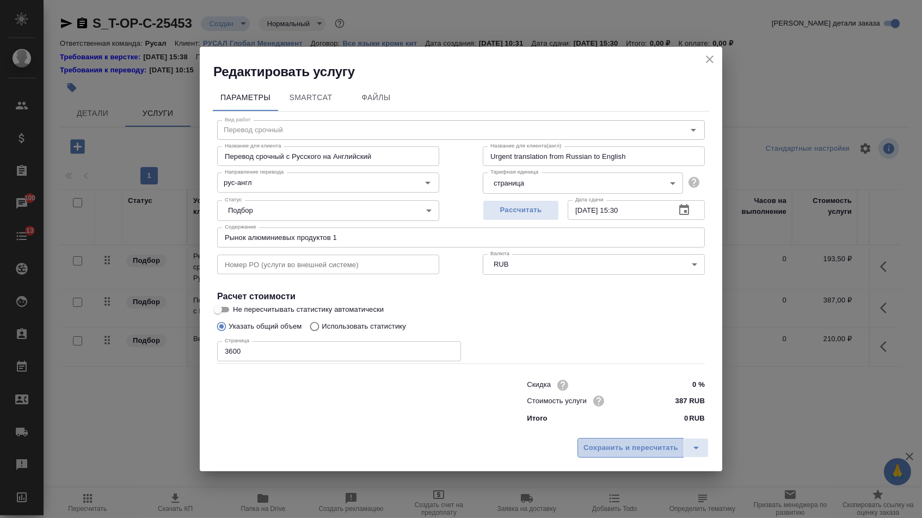
click at [632, 455] on span "Сохранить и пересчитать" at bounding box center [631, 448] width 95 height 13
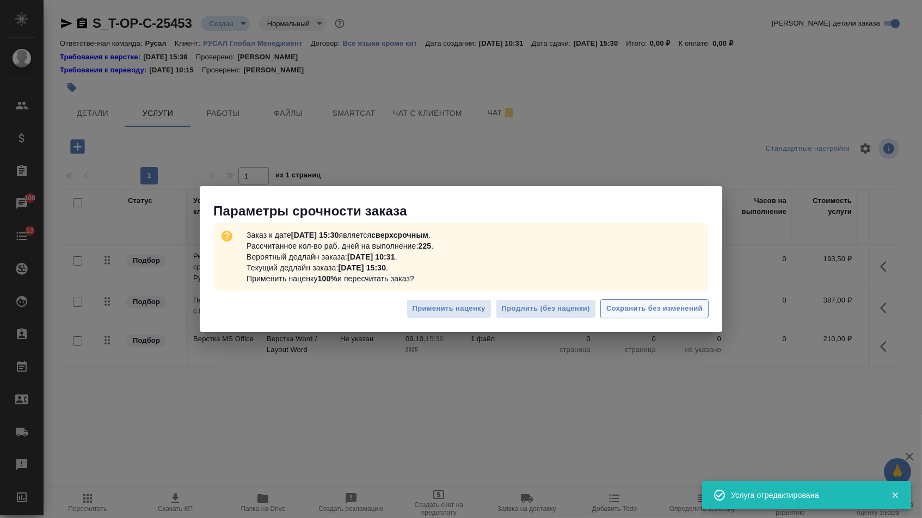
click at [660, 304] on span "Сохранить без изменений" at bounding box center [655, 309] width 96 height 13
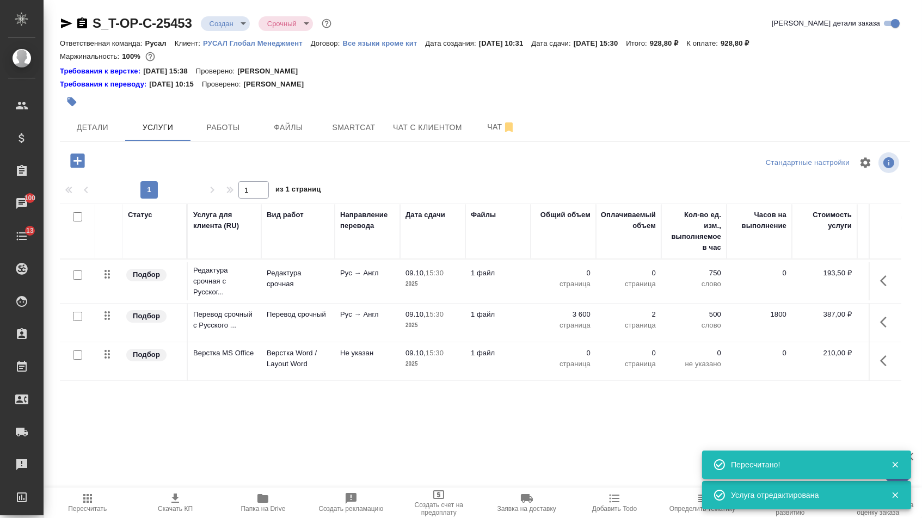
type input "urgent"
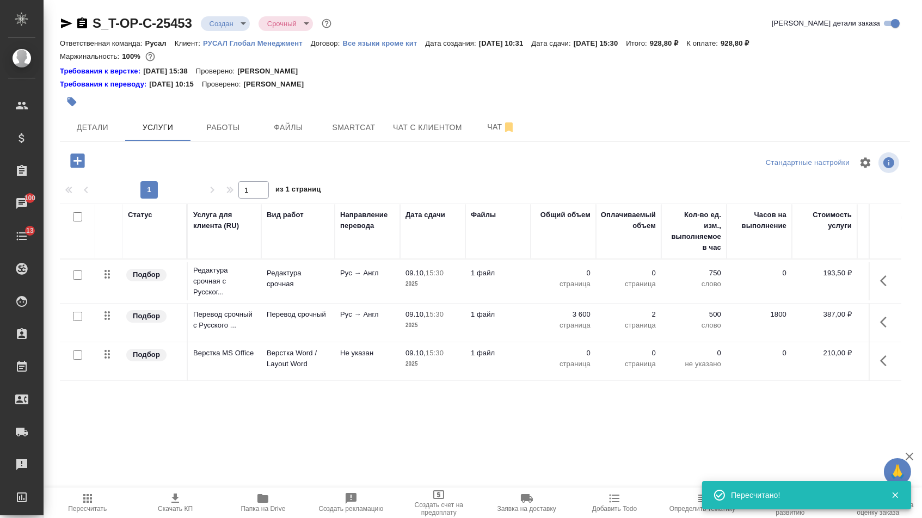
click at [583, 359] on p "0" at bounding box center [563, 353] width 54 height 11
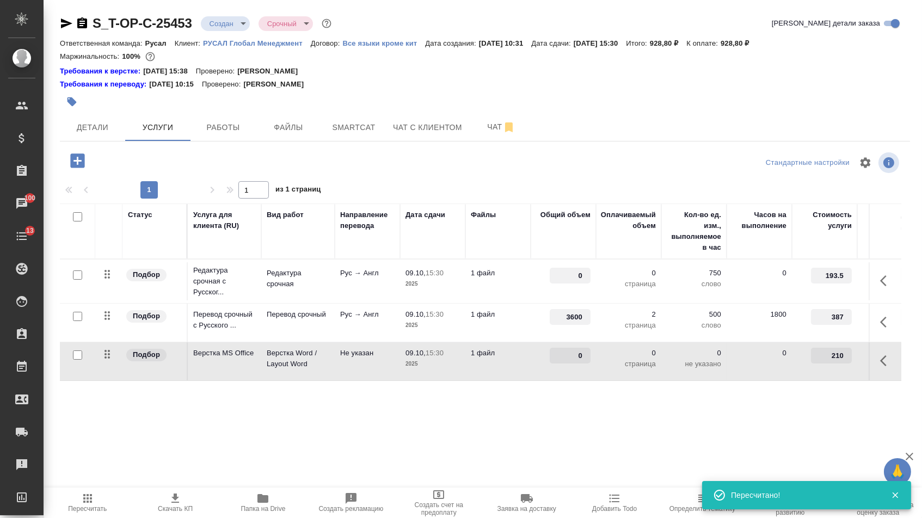
click at [583, 363] on input "0" at bounding box center [570, 356] width 41 height 16
type input "2"
click at [565, 284] on input "0" at bounding box center [571, 276] width 40 height 16
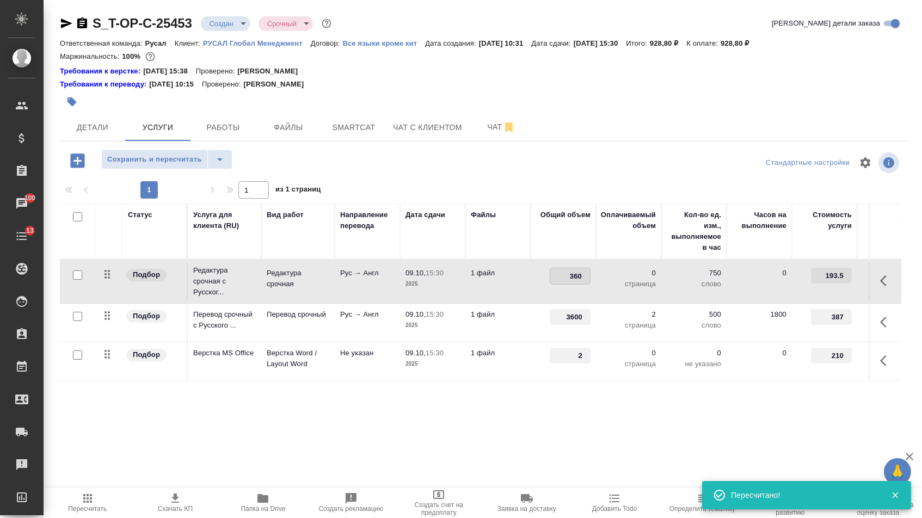
type input "3600"
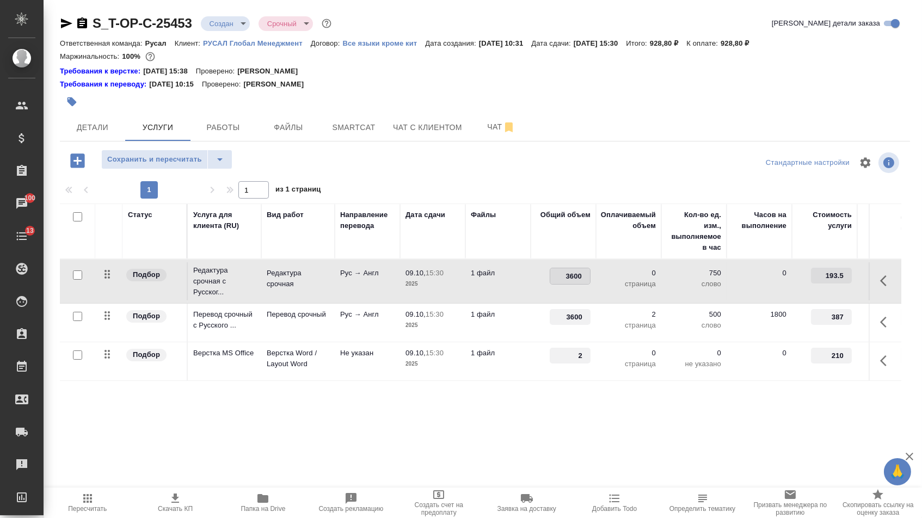
click at [551, 399] on div "Статус Услуга для клиента (RU) Вид работ Направление перевода Дата сдачи Файлы …" at bounding box center [481, 321] width 842 height 234
click at [206, 162] on button "Сохранить и пересчитать" at bounding box center [154, 160] width 107 height 20
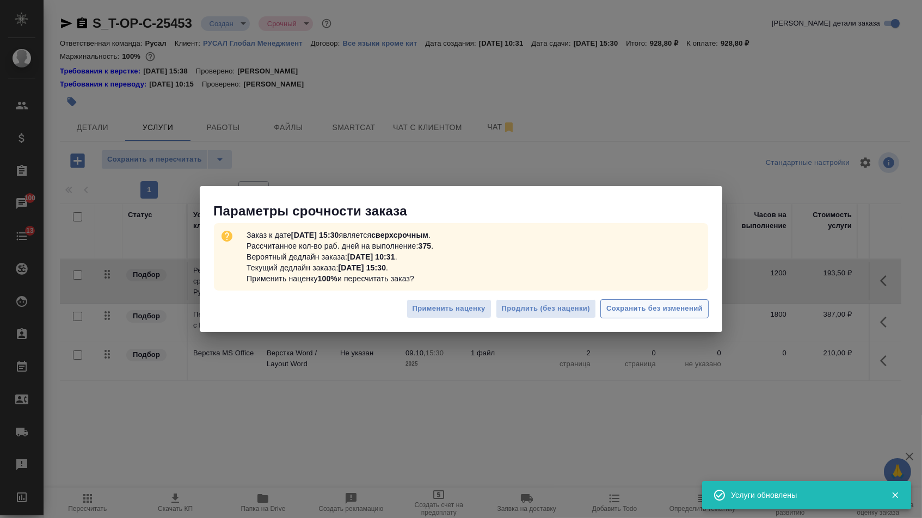
click at [623, 307] on span "Сохранить без изменений" at bounding box center [655, 309] width 96 height 13
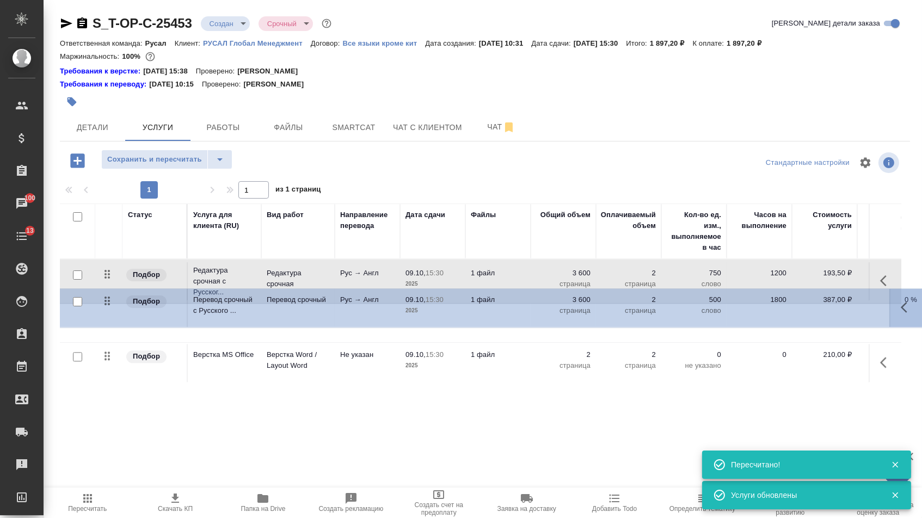
drag, startPoint x: 112, startPoint y: 327, endPoint x: 112, endPoint y: 274, distance: 52.8
click at [112, 274] on tbody "Подбор Редактура срочная с Русског... Редактура срочная Рус → Англ 09.10, 15:30…" at bounding box center [573, 321] width 1026 height 123
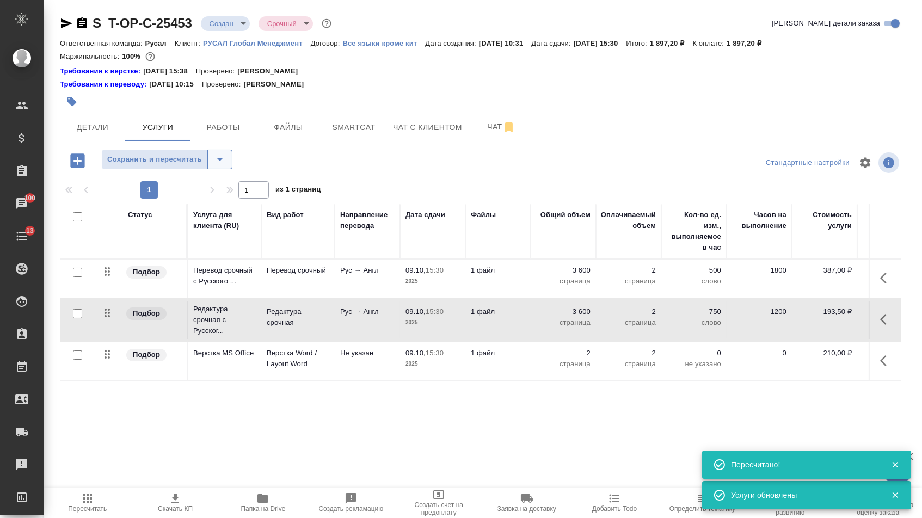
click at [223, 161] on icon "split button" at bounding box center [219, 159] width 13 height 13
click at [222, 194] on li "Сохранить" at bounding box center [172, 188] width 134 height 17
click at [108, 132] on span "Детали" at bounding box center [92, 128] width 52 height 14
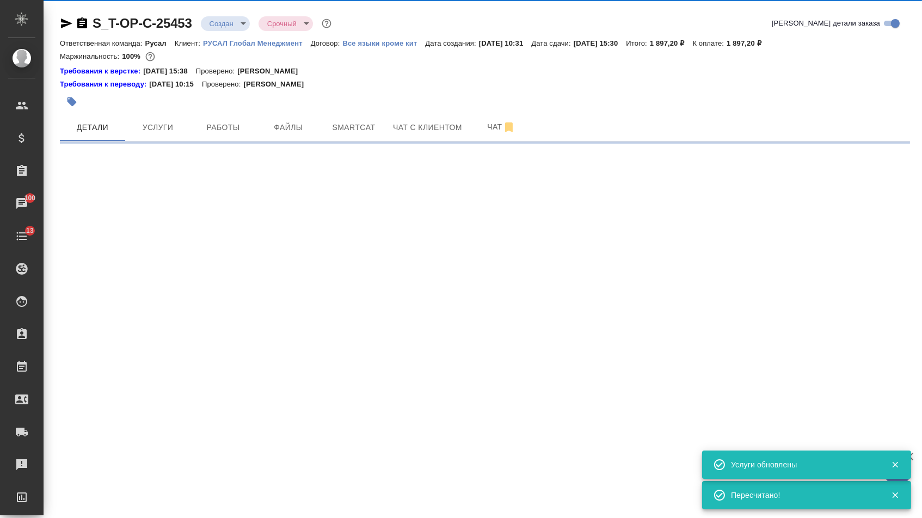
click at [243, 24] on body "🙏 .cls-1 fill:#fff; AWATERA Menshikova Aleksandra Клиенты Спецификации Заказы 1…" at bounding box center [461, 259] width 922 height 518
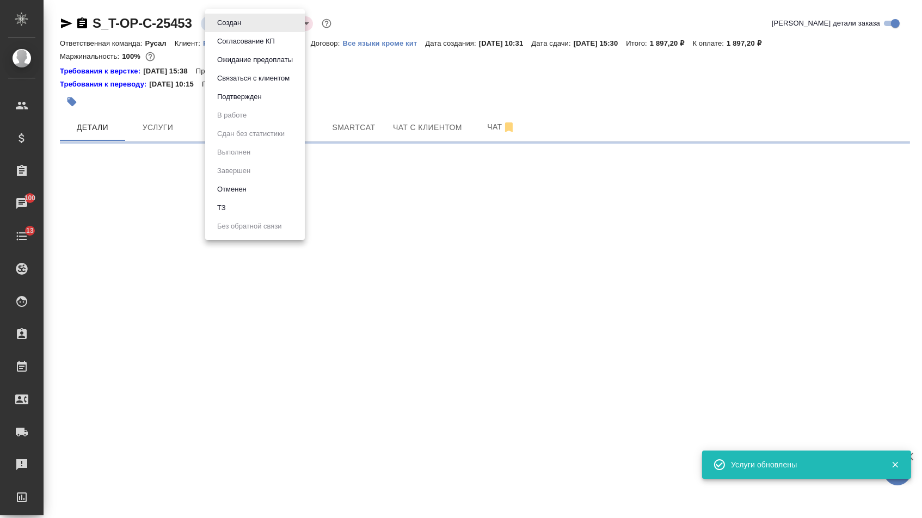
select select "RU"
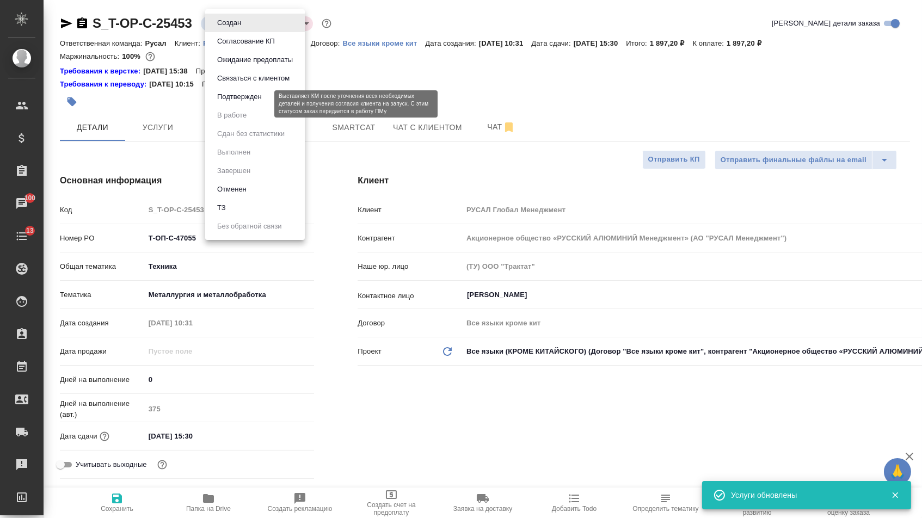
click at [241, 103] on button "Подтвержден" at bounding box center [239, 97] width 51 height 12
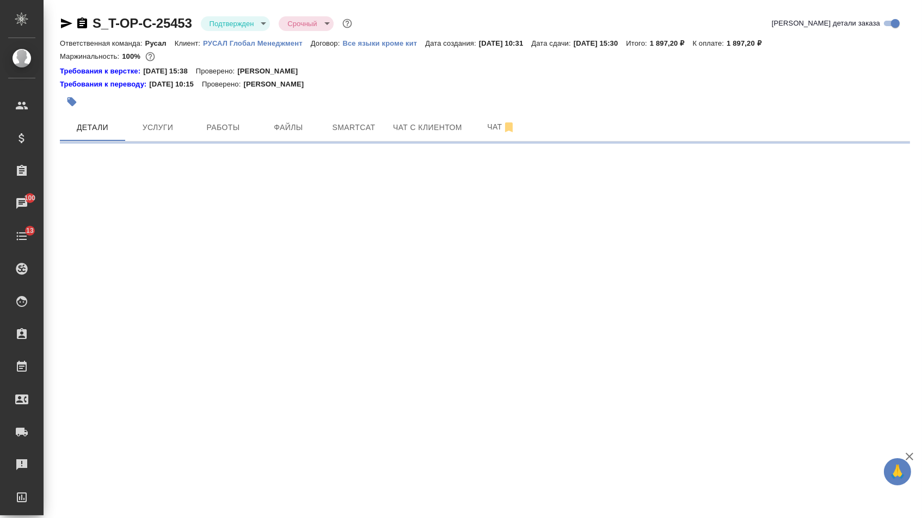
select select "RU"
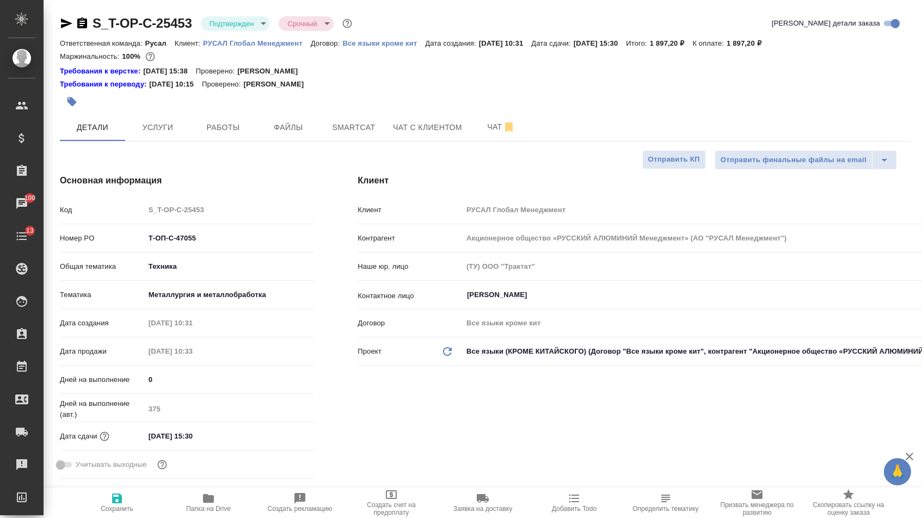
type textarea "x"
drag, startPoint x: 201, startPoint y: 242, endPoint x: 125, endPoint y: 242, distance: 76.2
click at [125, 242] on div "Номер PO Т-ОП-С-47055" at bounding box center [187, 238] width 254 height 19
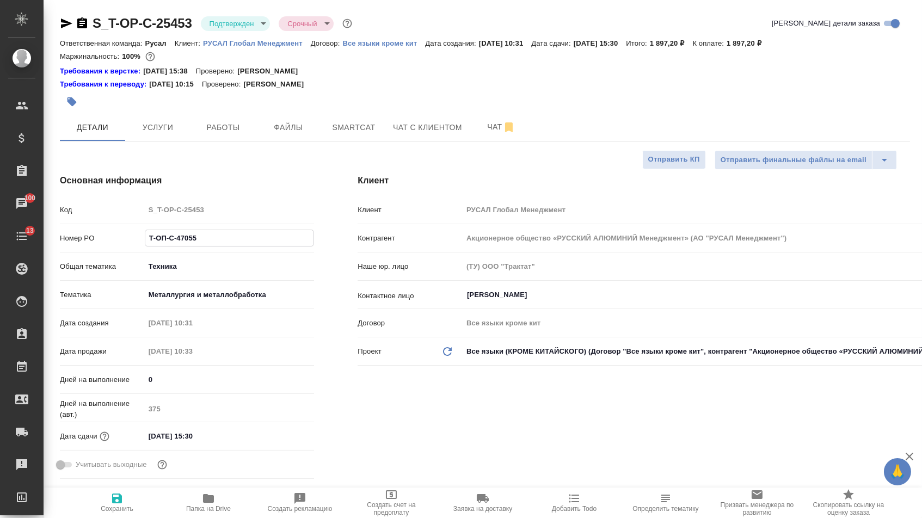
type textarea "x"
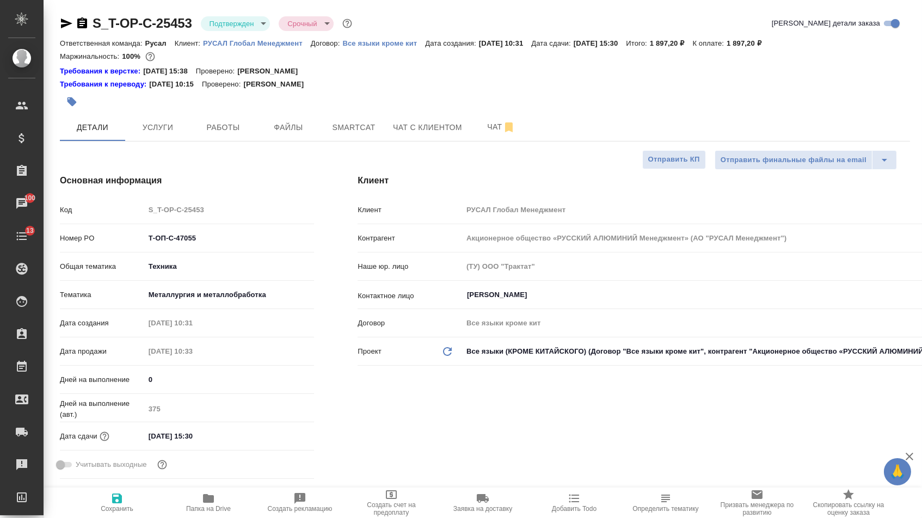
type textarea "x"
click at [66, 19] on icon "button" at bounding box center [66, 23] width 13 height 13
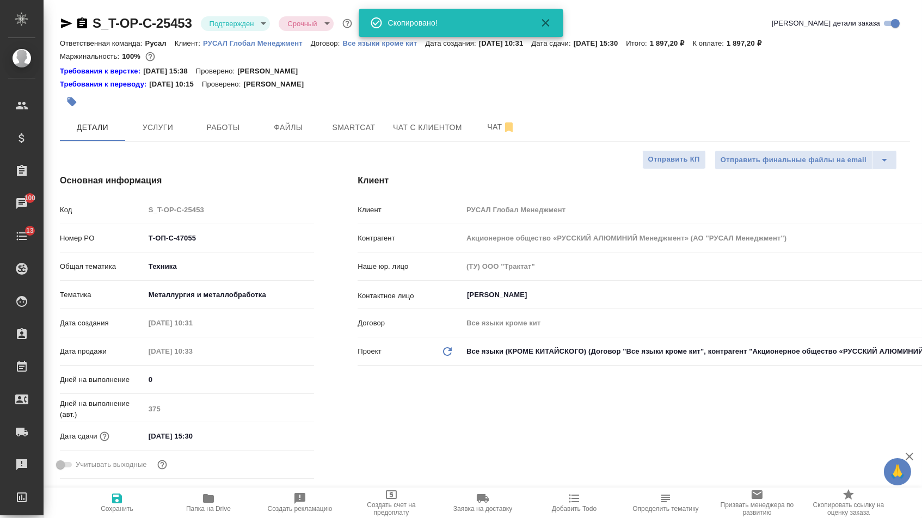
type textarea "x"
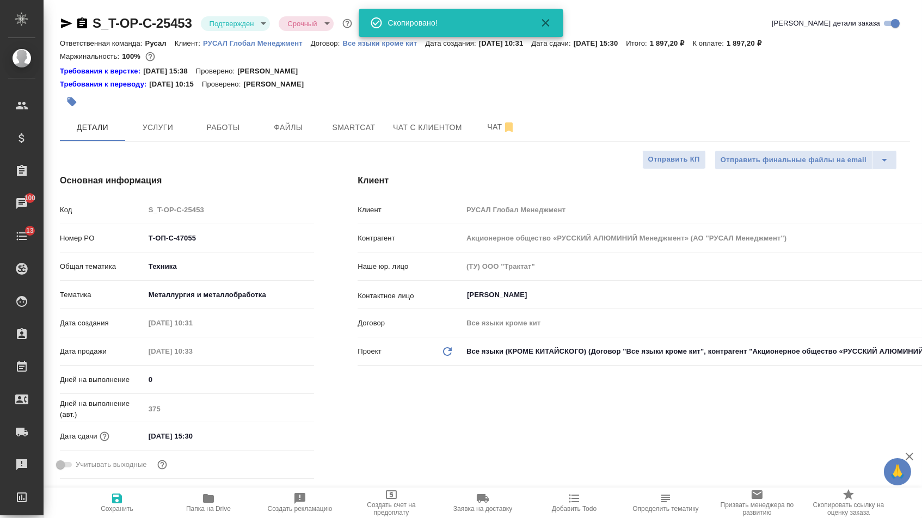
type textarea "x"
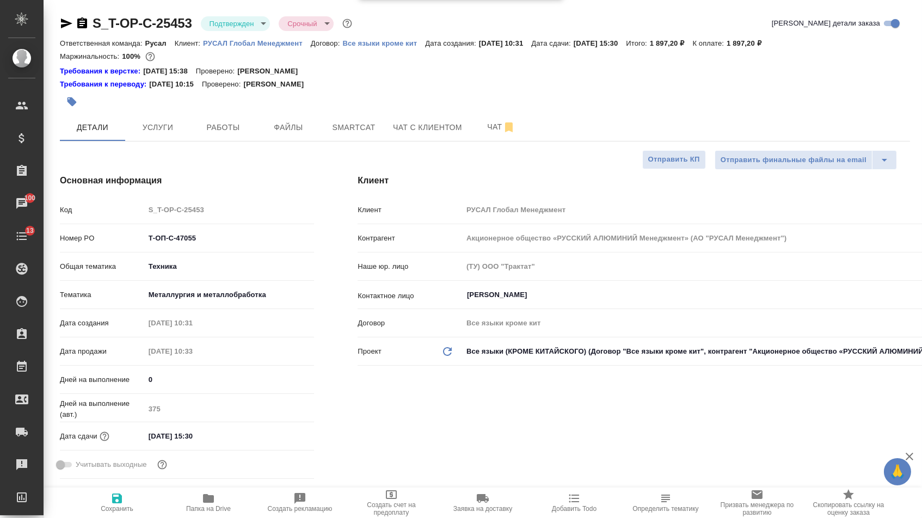
type textarea "x"
